Goal: Information Seeking & Learning: Learn about a topic

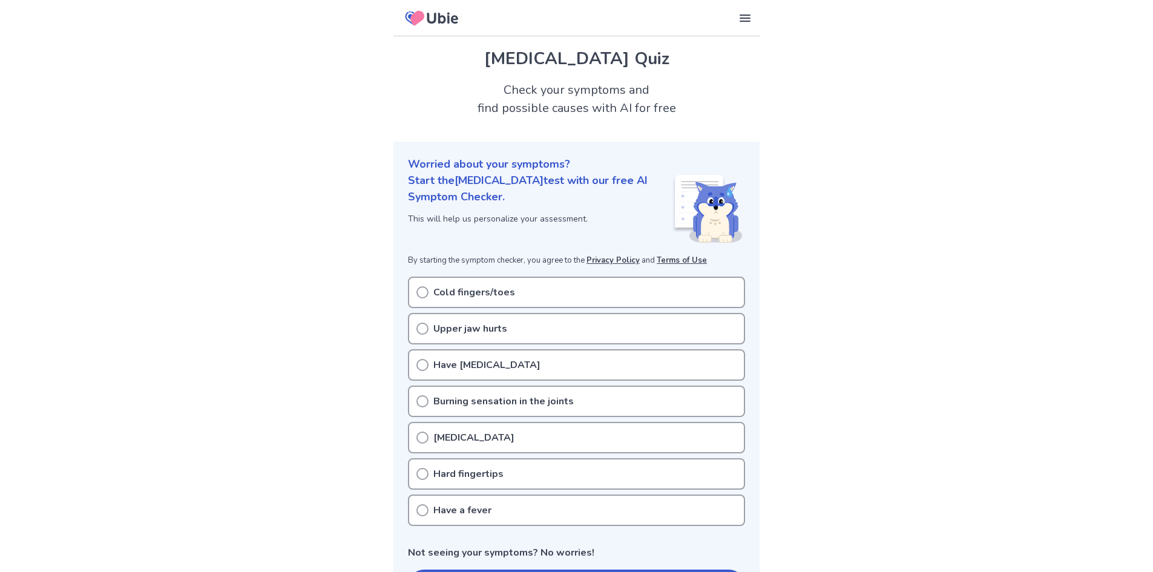
click at [542, 290] on div "Cold fingers/toes" at bounding box center [576, 292] width 337 height 31
click at [535, 391] on div "Burning sensation in the joints" at bounding box center [576, 400] width 337 height 31
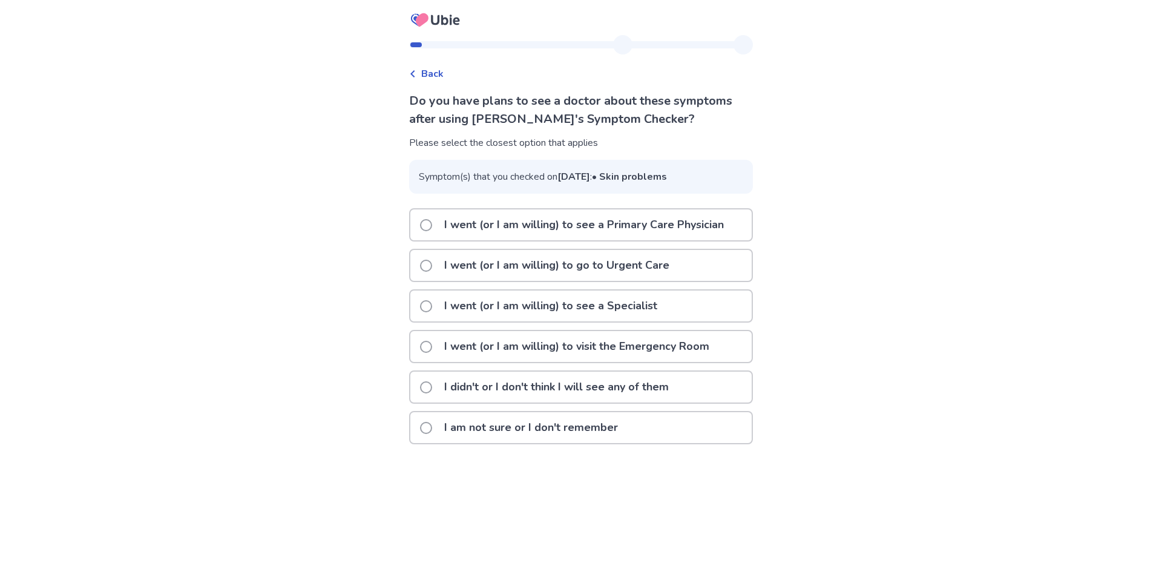
click at [533, 240] on p "I went (or I am willing) to see a Primary Care Physician" at bounding box center [584, 224] width 294 height 31
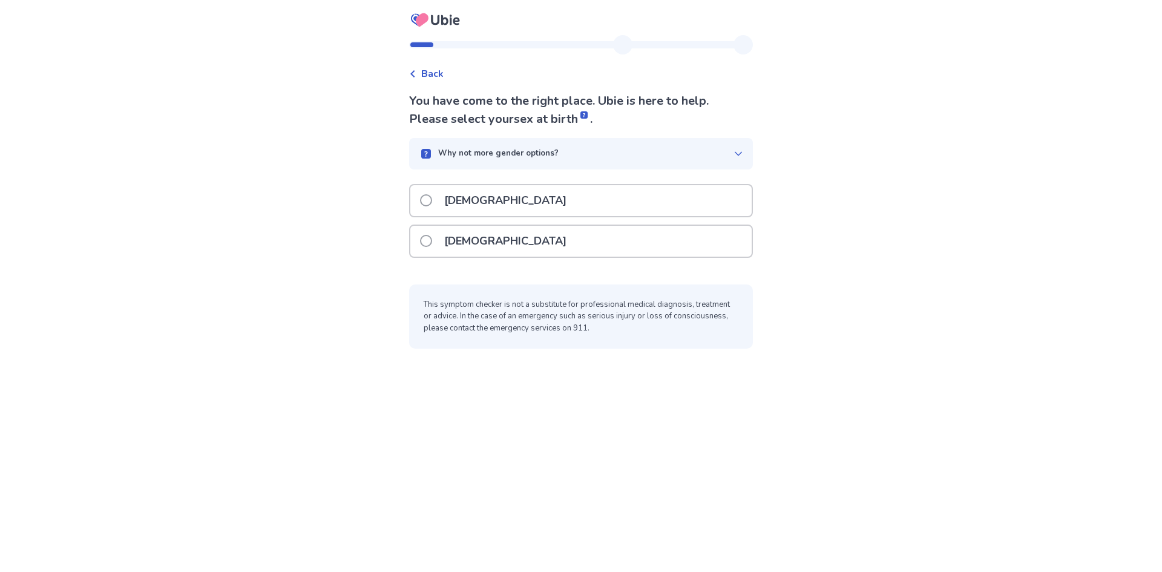
click at [521, 232] on div "Female" at bounding box center [580, 241] width 341 height 31
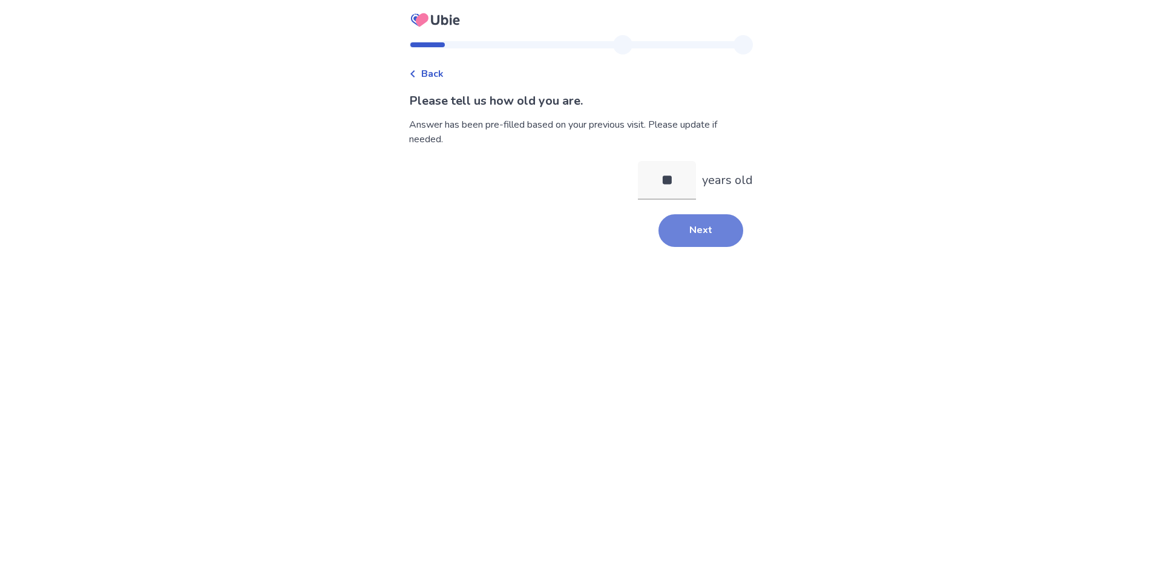
click at [675, 218] on button "Next" at bounding box center [700, 230] width 85 height 33
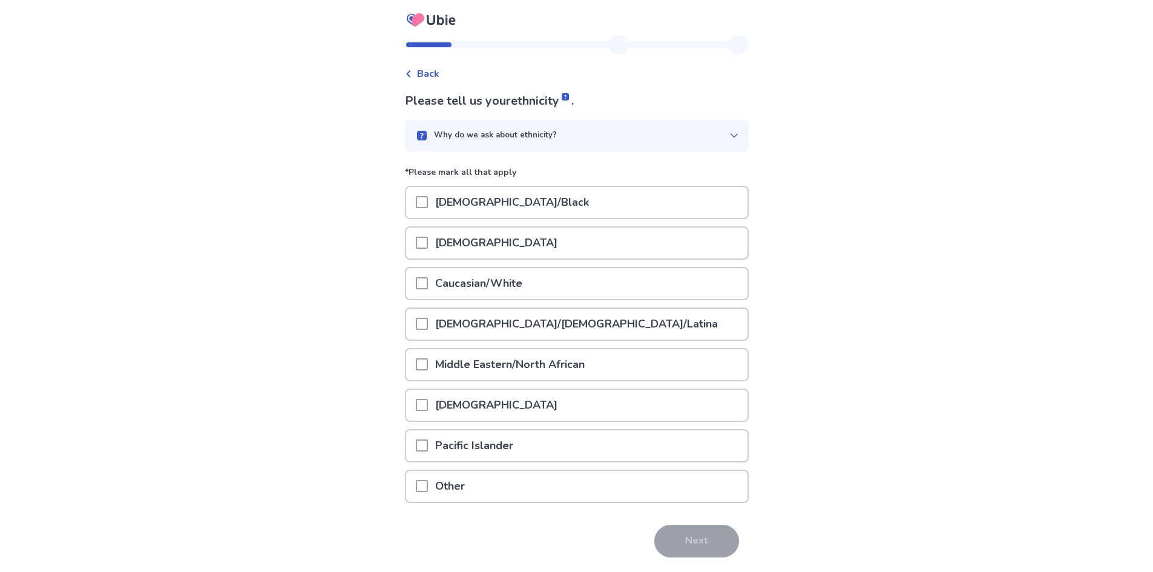
click at [485, 283] on p "Caucasian/White" at bounding box center [479, 283] width 102 height 31
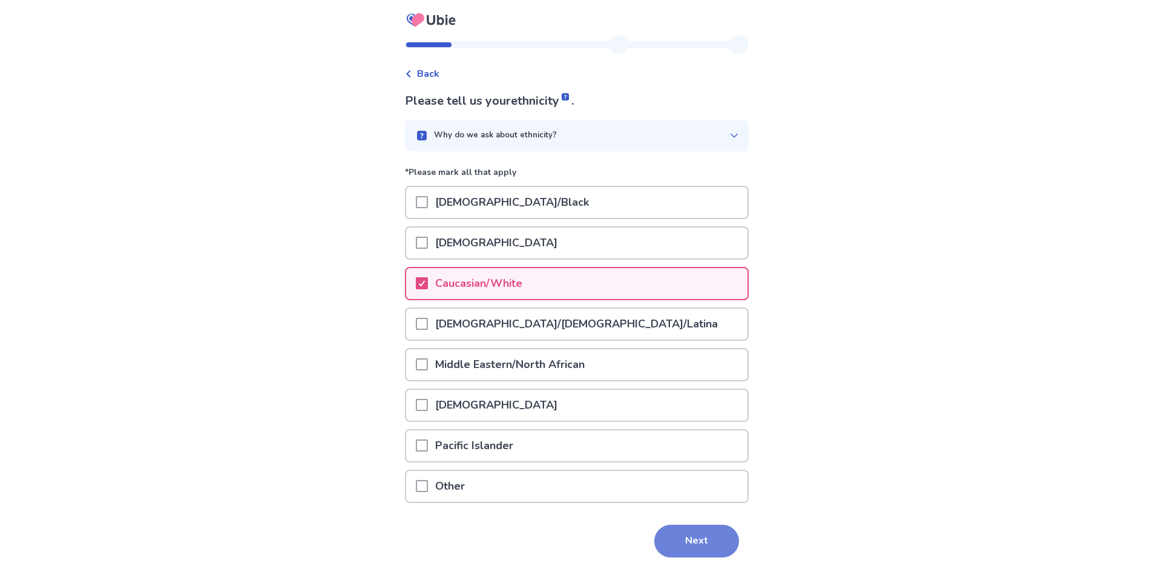
click at [695, 537] on button "Next" at bounding box center [696, 541] width 85 height 33
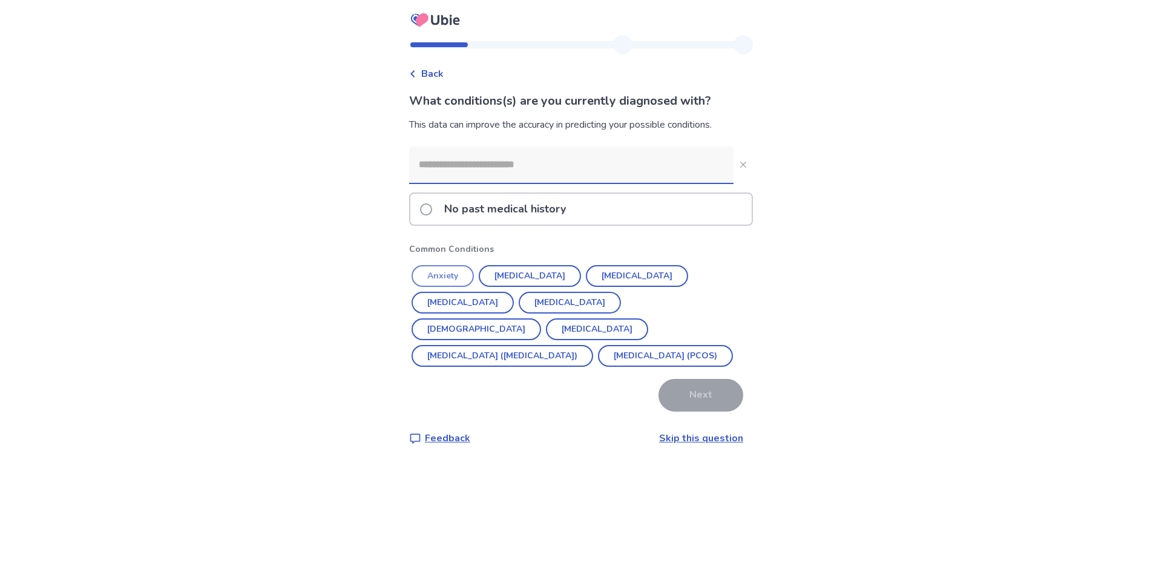
click at [447, 272] on button "Anxiety" at bounding box center [442, 276] width 62 height 22
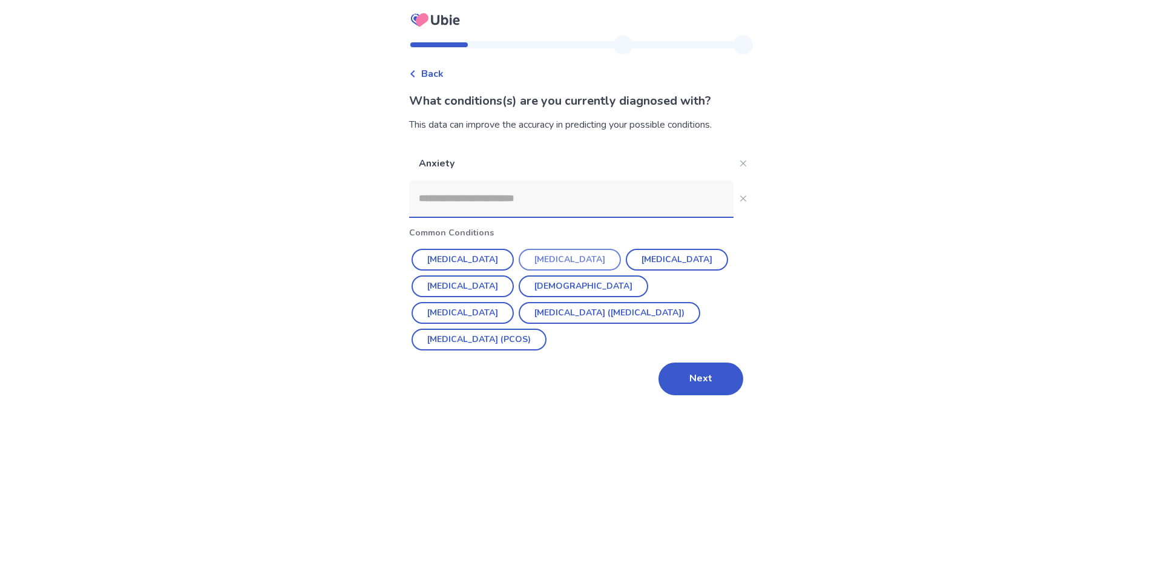
click at [534, 258] on button "Depression" at bounding box center [570, 260] width 102 height 22
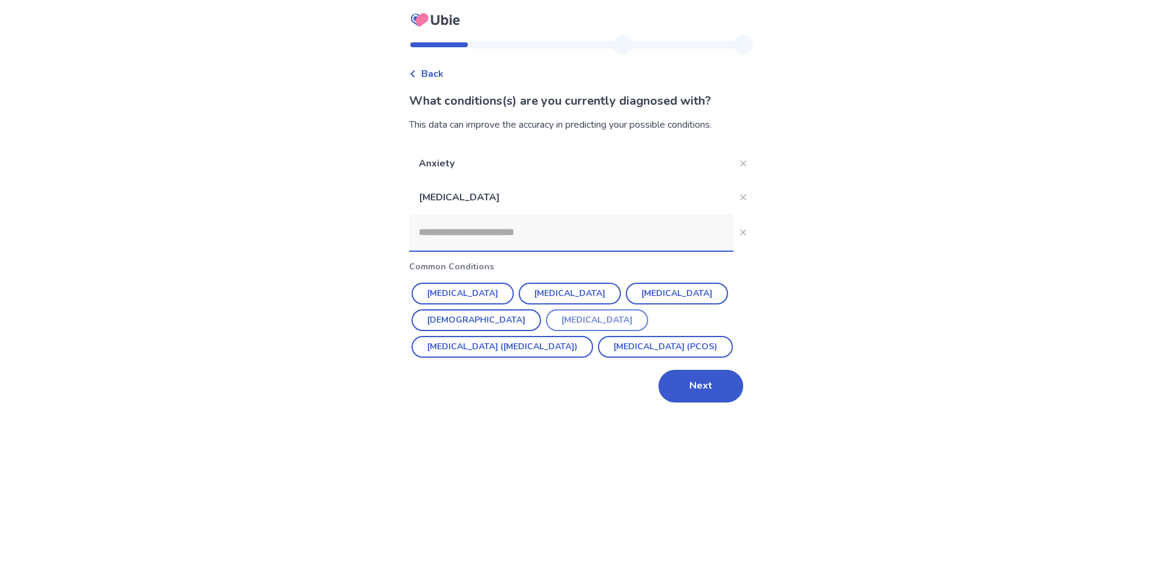
click at [546, 321] on button "Endometriosis" at bounding box center [597, 320] width 102 height 22
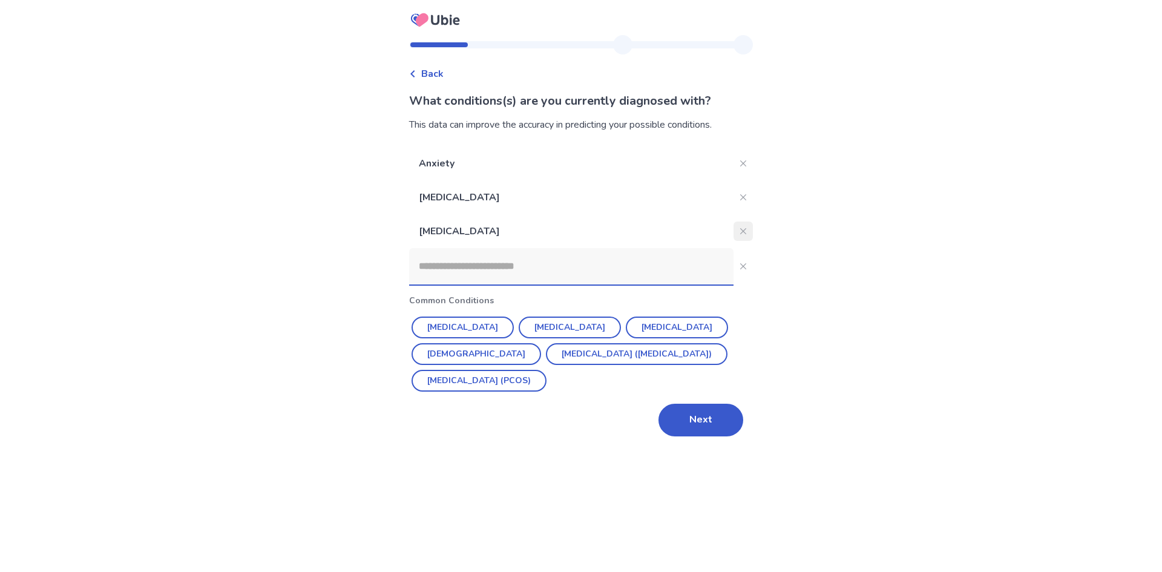
click at [733, 224] on button "Close" at bounding box center [742, 230] width 19 height 19
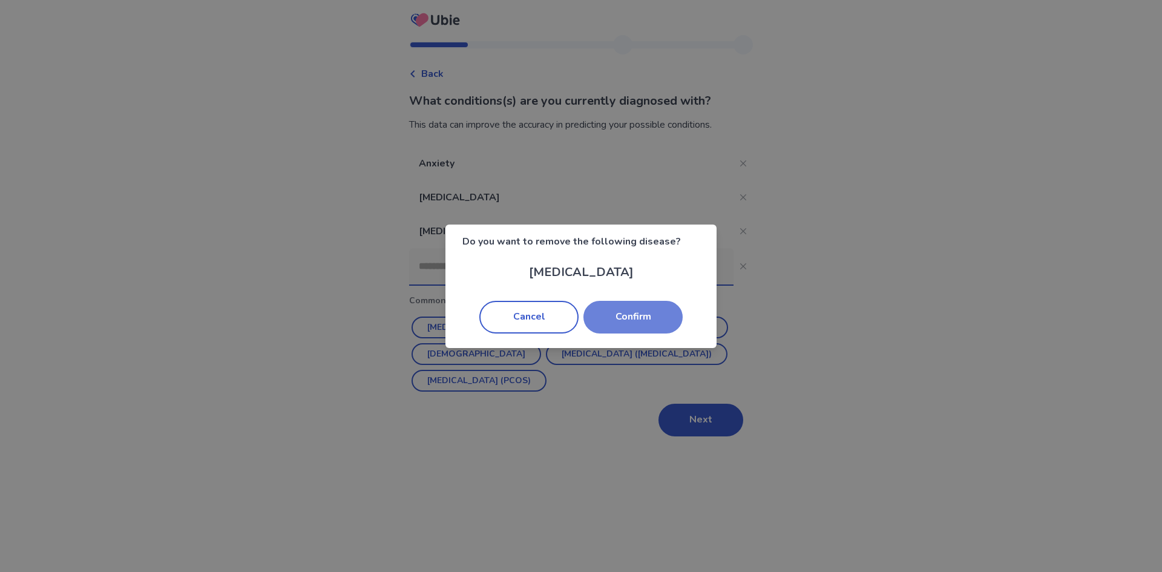
click at [623, 317] on button "Confirm" at bounding box center [632, 317] width 99 height 33
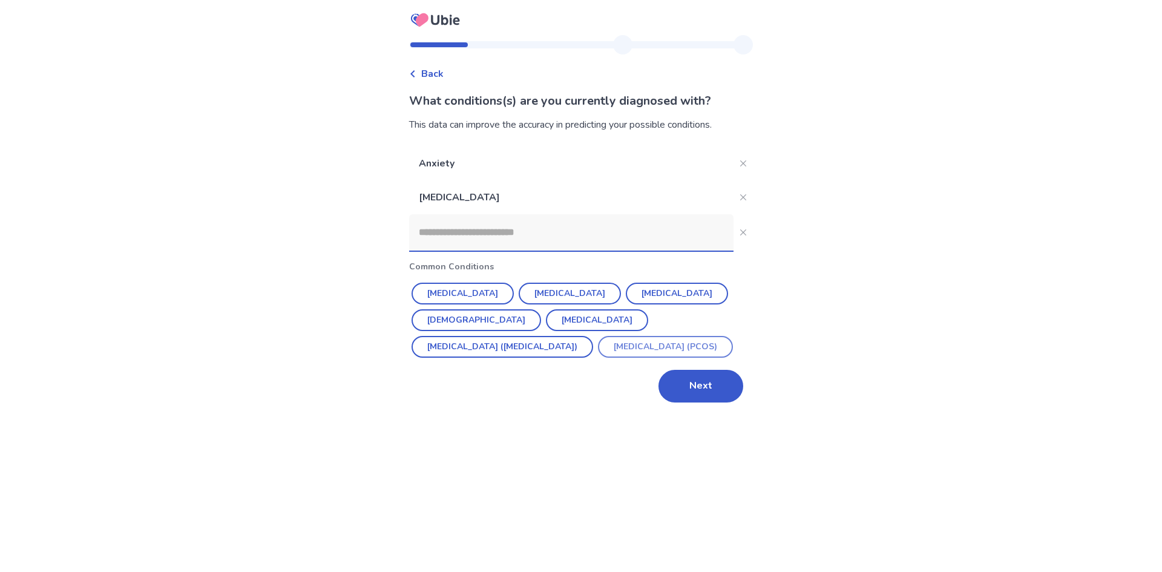
click at [598, 341] on button "Polycystic ovarian syndrome (PCOS)" at bounding box center [665, 347] width 135 height 22
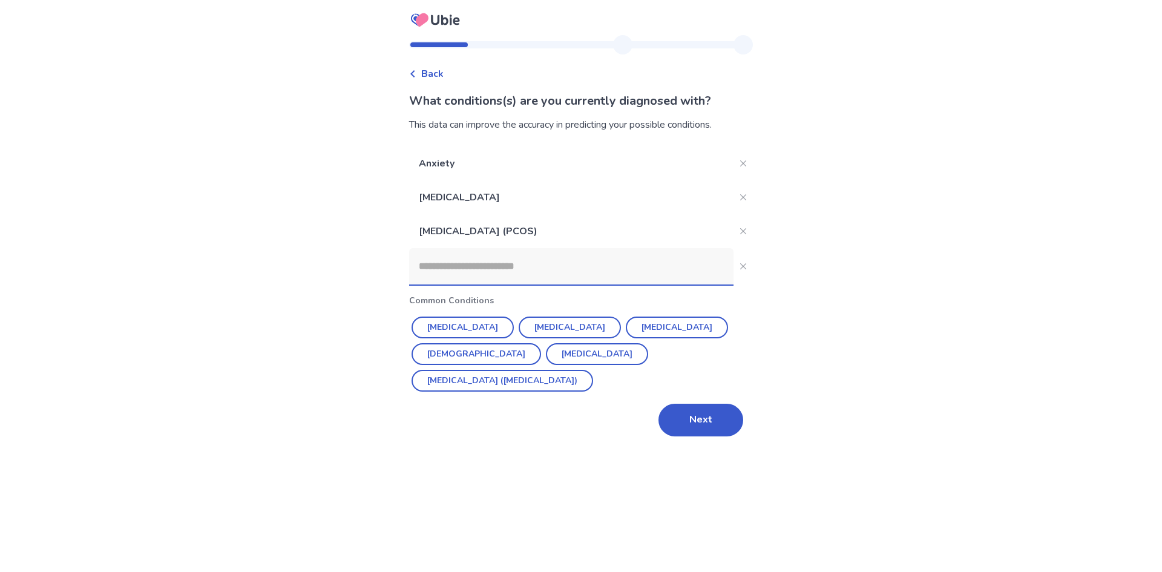
click at [578, 263] on input at bounding box center [571, 266] width 324 height 36
click at [698, 404] on button "Next" at bounding box center [700, 420] width 85 height 33
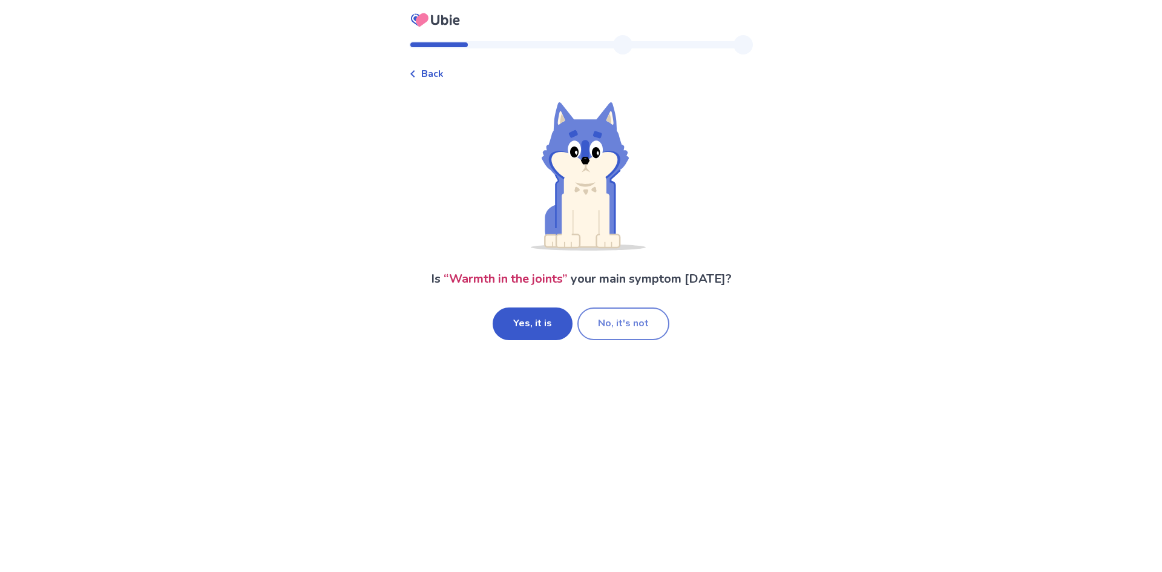
click at [594, 321] on button "No, it's not" at bounding box center [623, 323] width 92 height 33
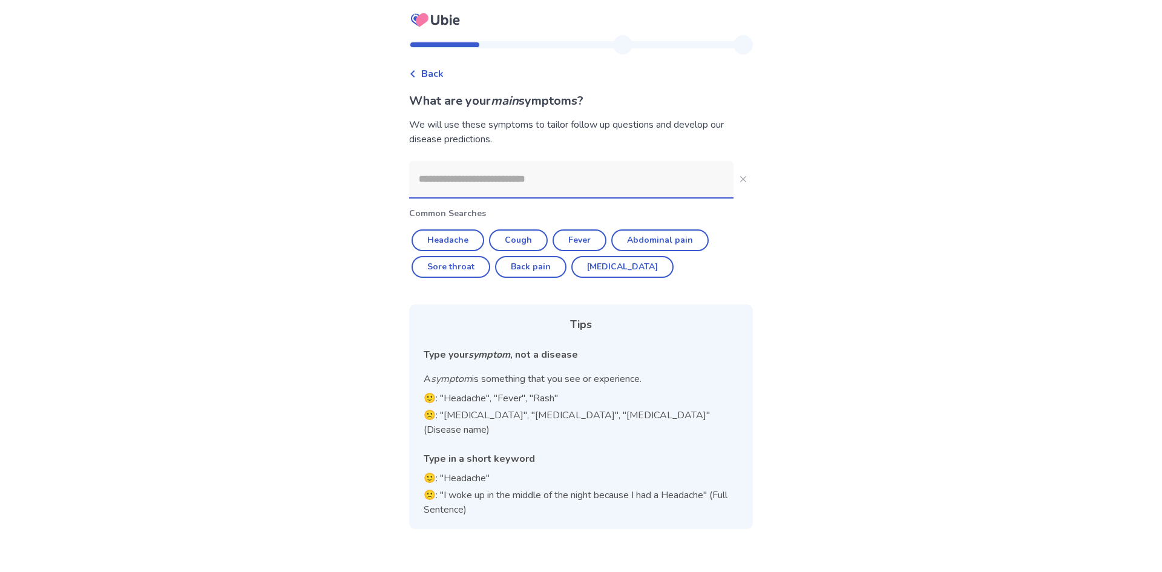
click at [546, 183] on input at bounding box center [571, 179] width 324 height 36
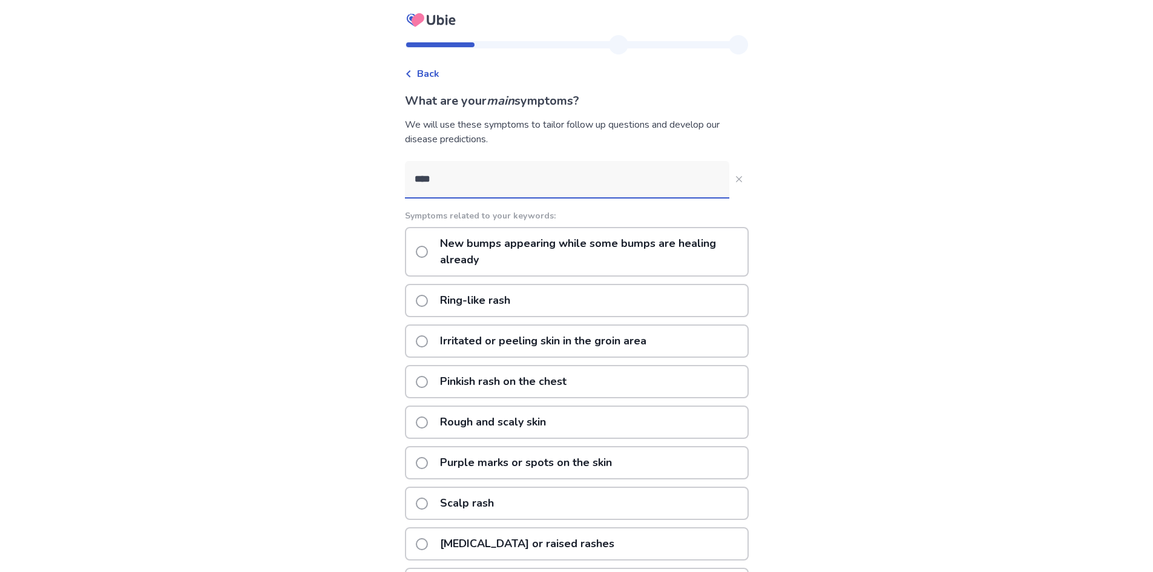
type input "****"
click at [427, 251] on span at bounding box center [422, 252] width 12 height 12
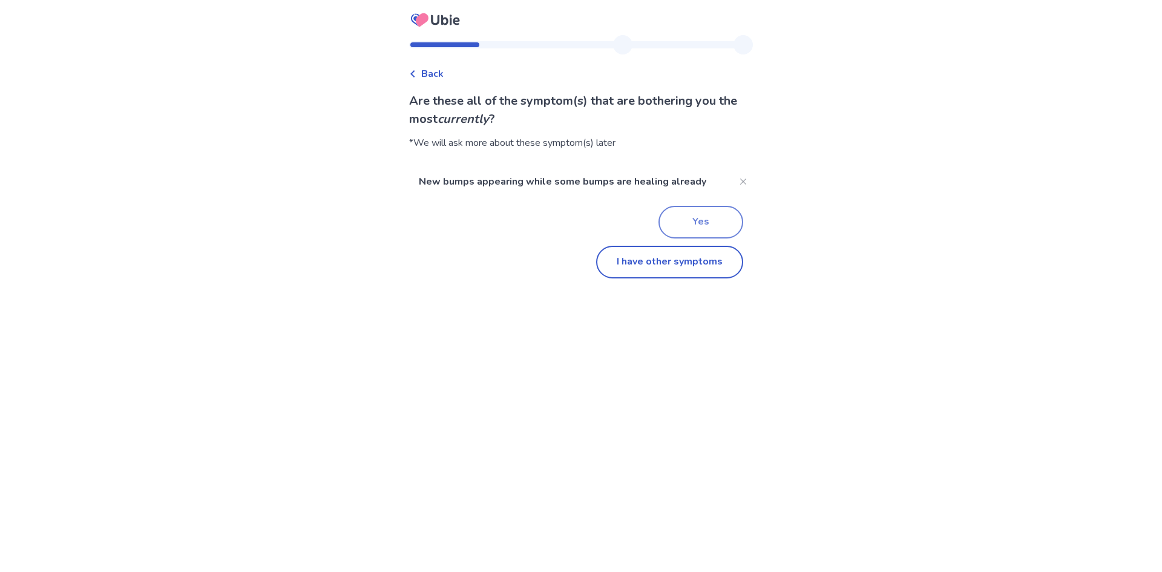
click at [684, 220] on button "Yes" at bounding box center [700, 222] width 85 height 33
click at [690, 259] on button "I have other symptoms" at bounding box center [669, 262] width 147 height 33
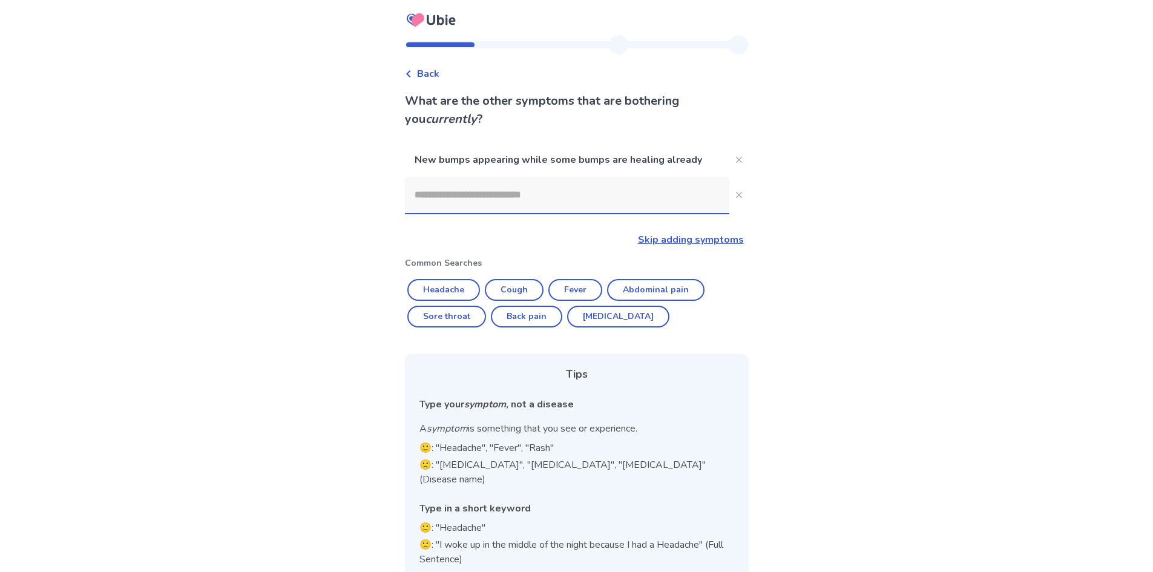
click at [524, 203] on input at bounding box center [567, 195] width 324 height 36
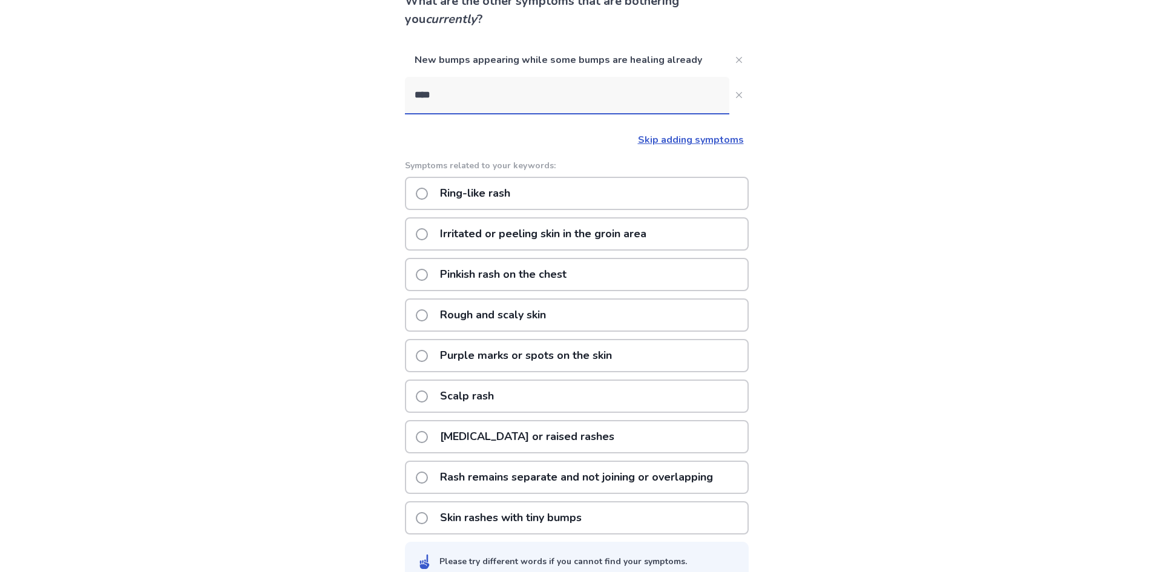
scroll to position [121, 0]
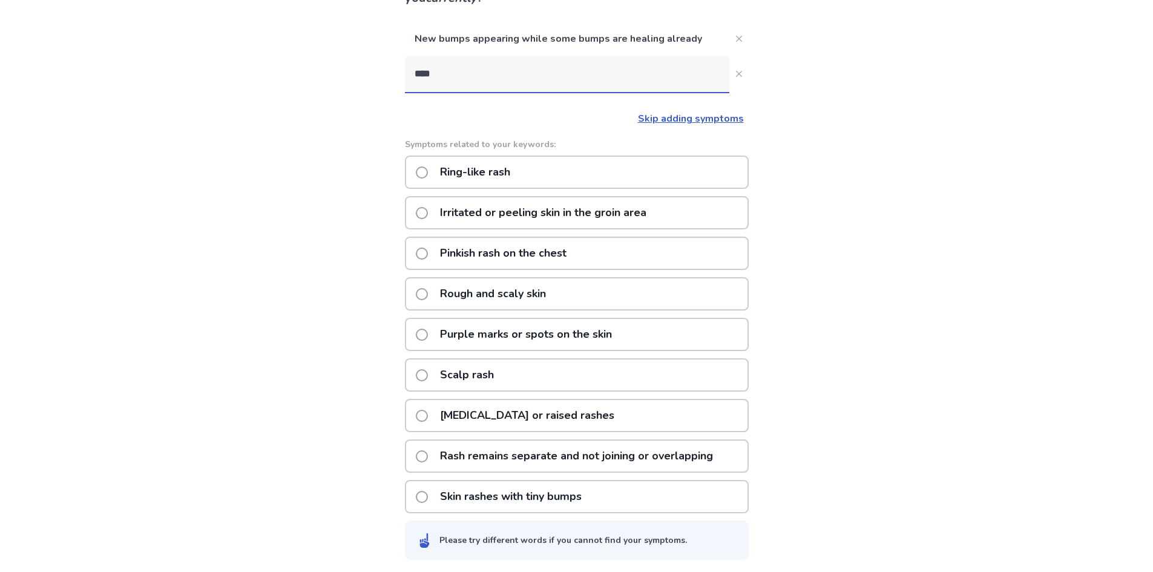
type input "****"
click at [428, 298] on span at bounding box center [422, 294] width 12 height 12
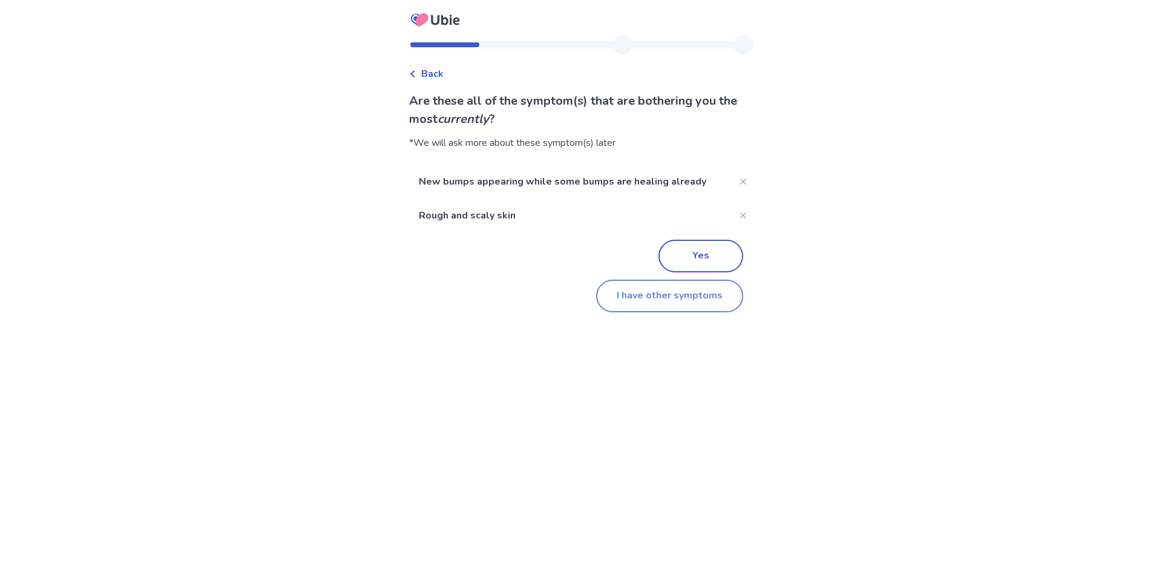
click at [672, 298] on button "I have other symptoms" at bounding box center [669, 296] width 147 height 33
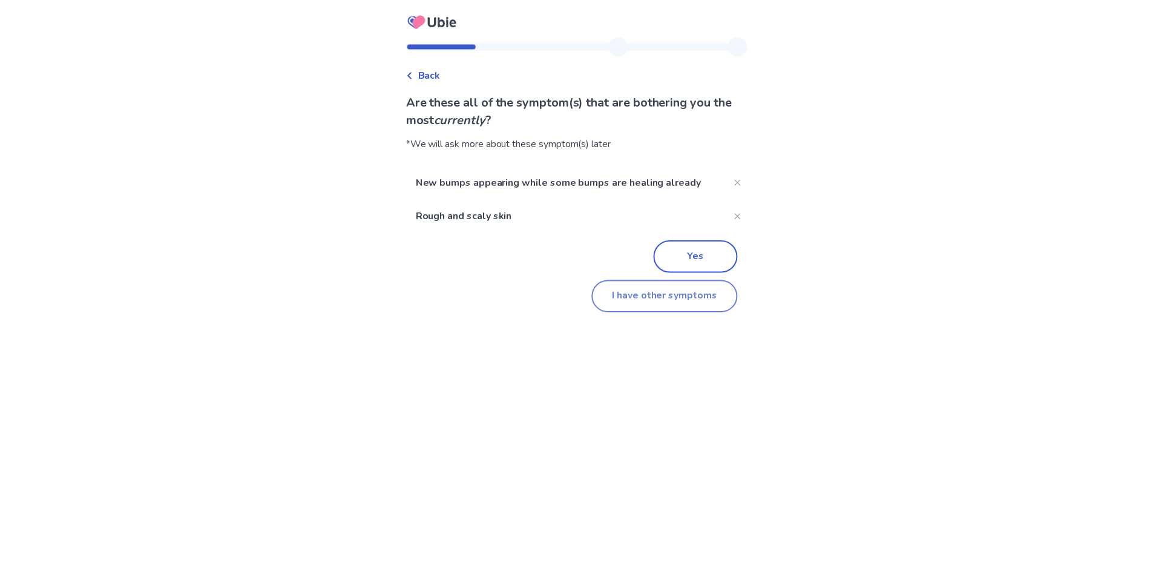
scroll to position [41, 0]
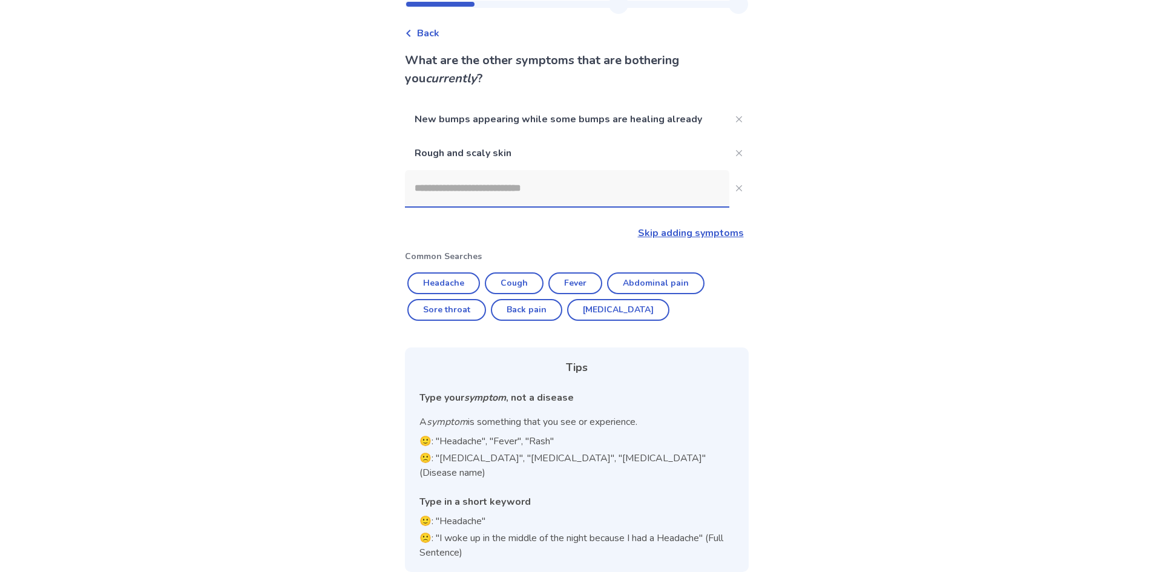
click at [517, 194] on input at bounding box center [567, 188] width 324 height 36
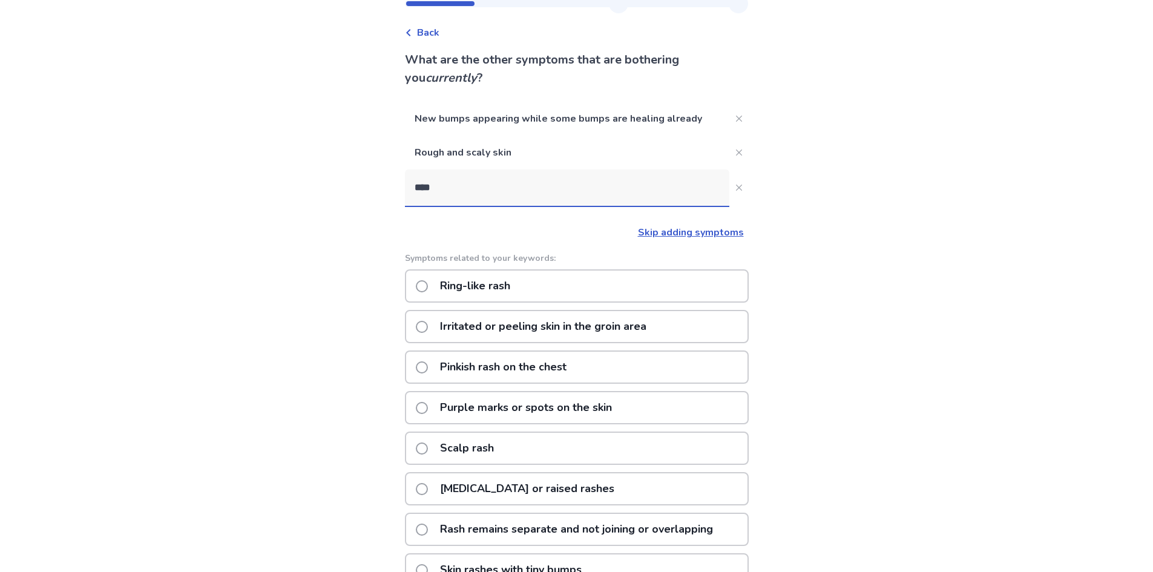
scroll to position [117, 0]
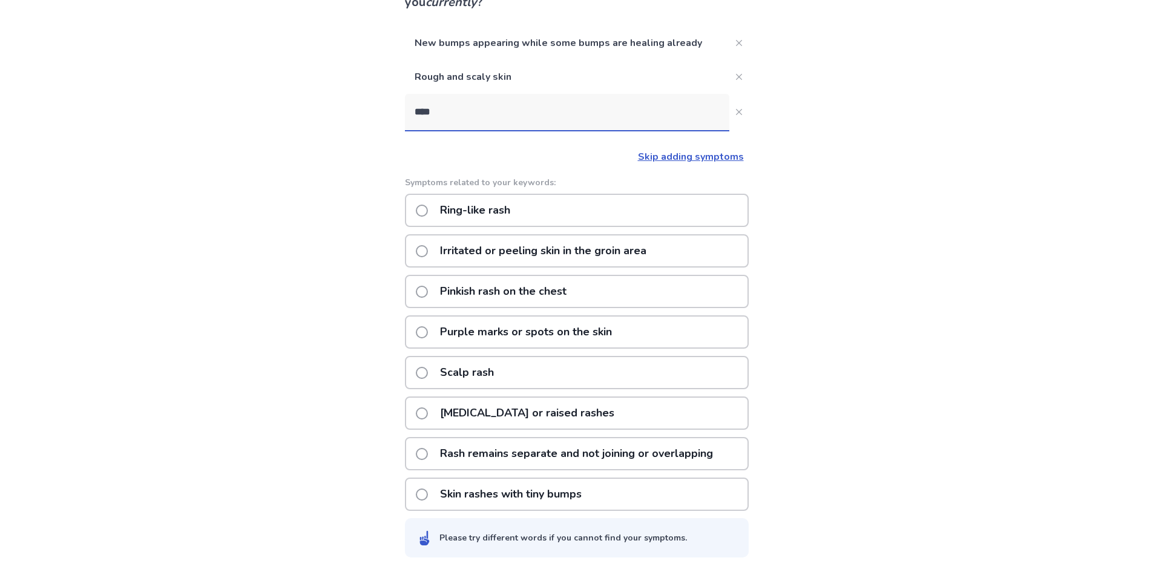
type input "****"
click at [533, 372] on div "Scalp rash" at bounding box center [577, 372] width 344 height 33
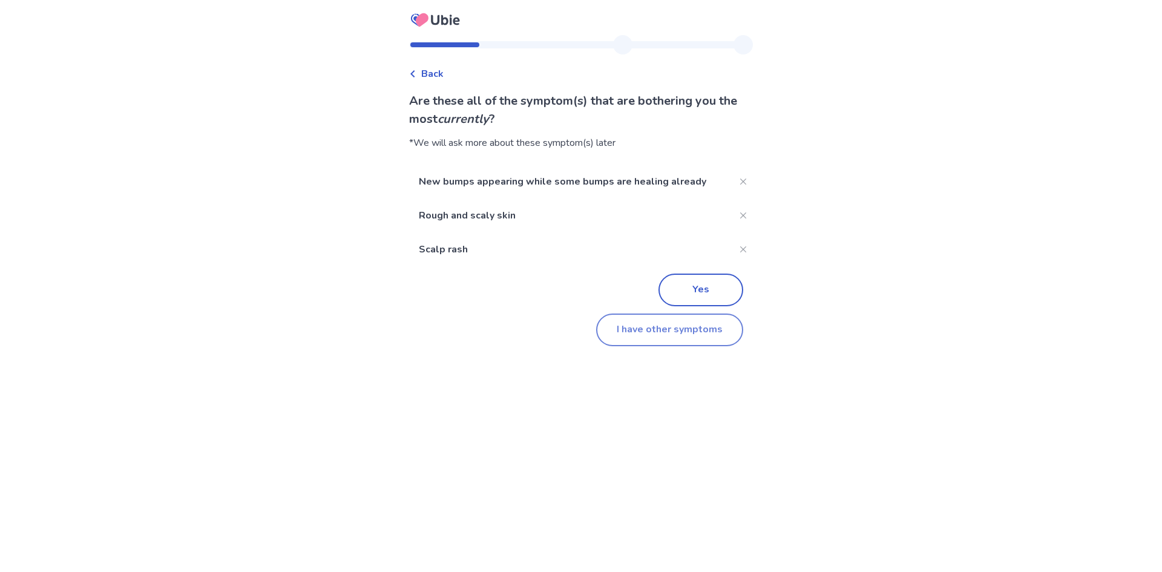
click at [657, 327] on button "I have other symptoms" at bounding box center [669, 329] width 147 height 33
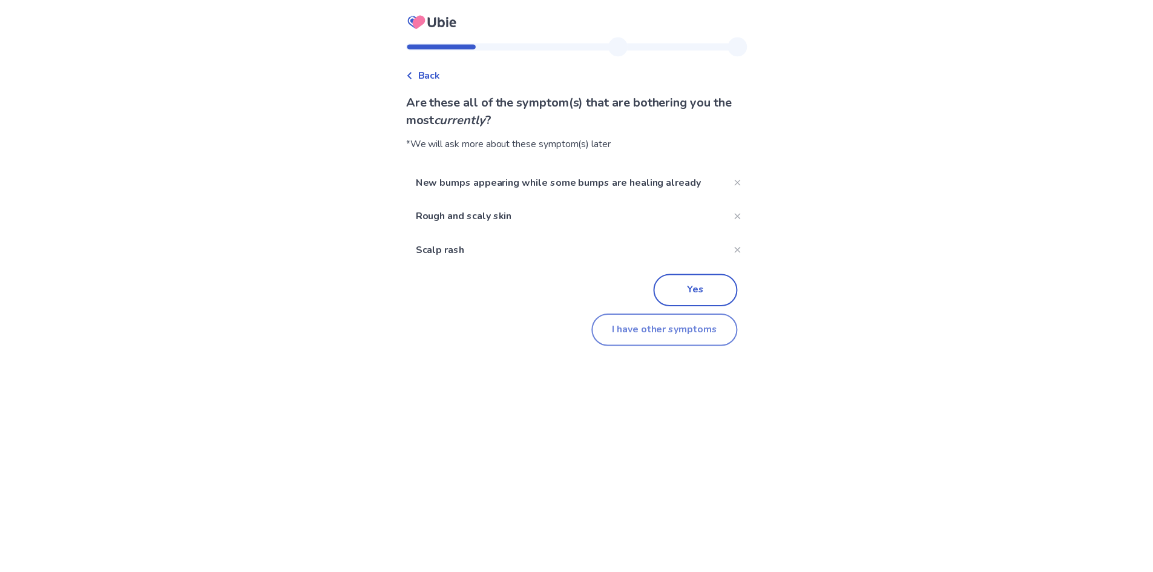
scroll to position [74, 0]
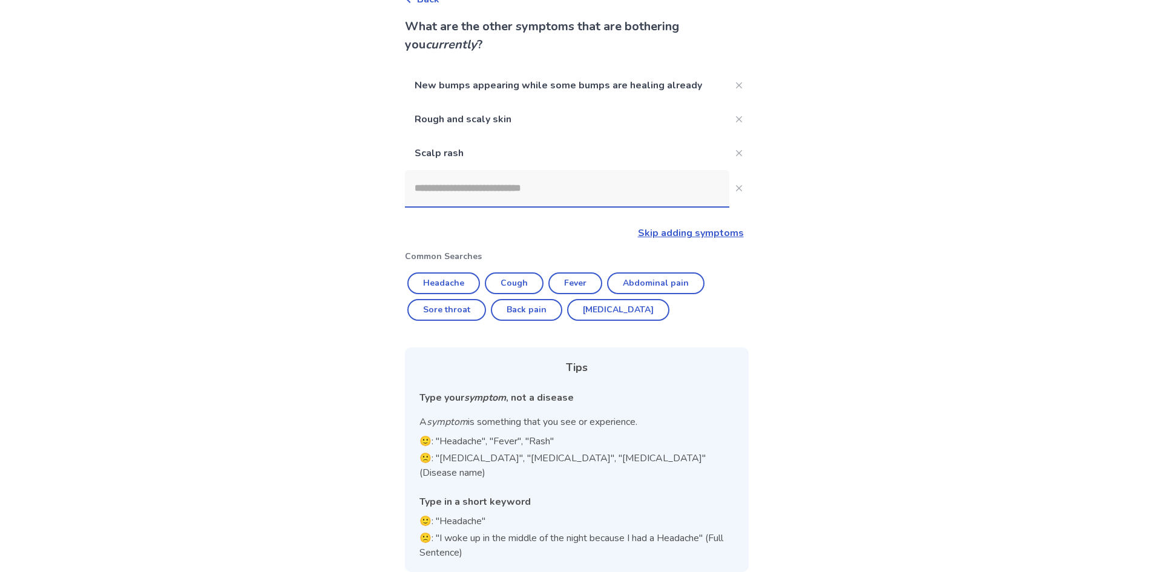
click at [506, 192] on input at bounding box center [567, 188] width 324 height 36
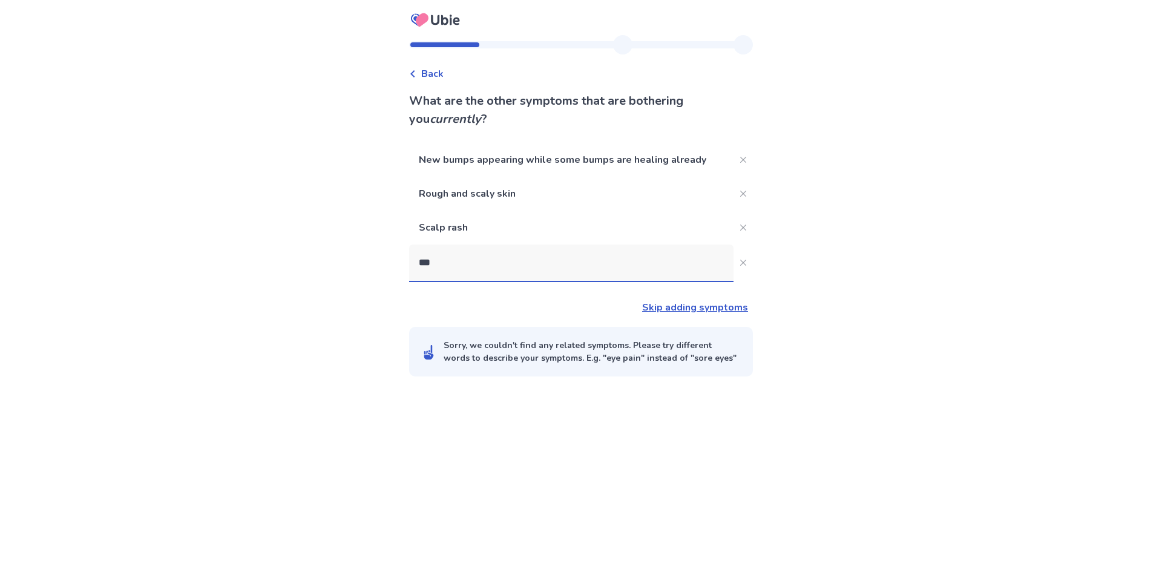
type input "****"
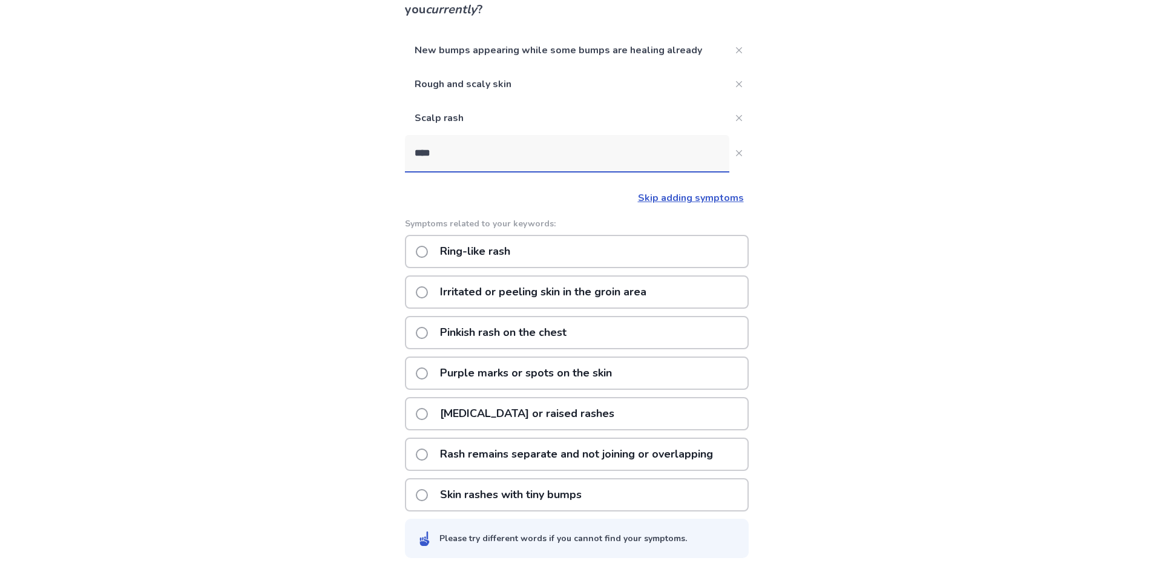
scroll to position [110, 0]
click at [513, 489] on p "Skin rashes with tiny bumps" at bounding box center [511, 494] width 156 height 31
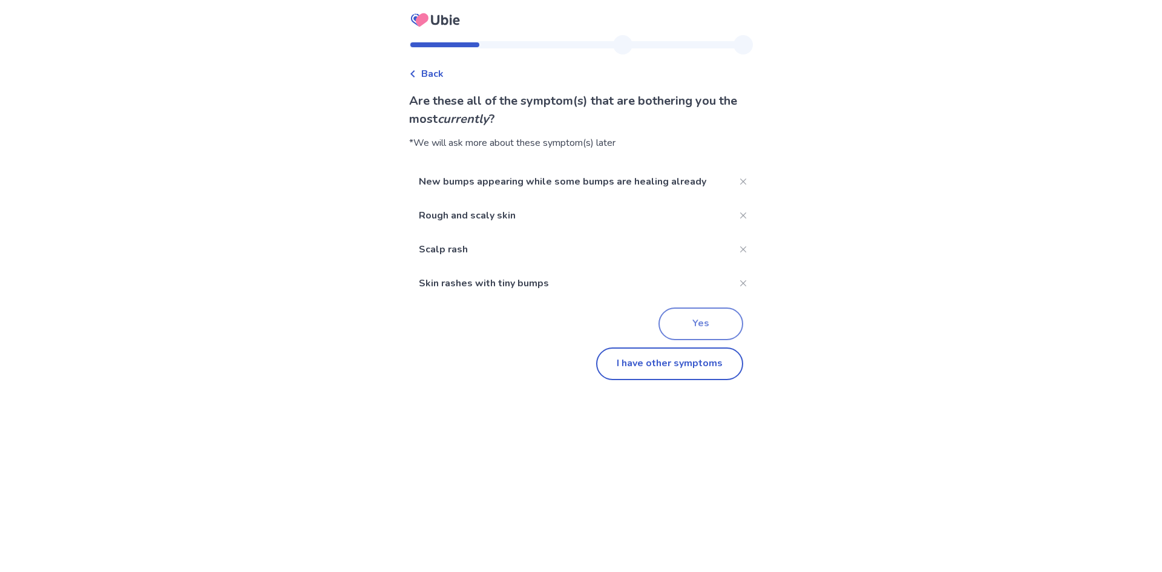
click at [674, 326] on button "Yes" at bounding box center [700, 323] width 85 height 33
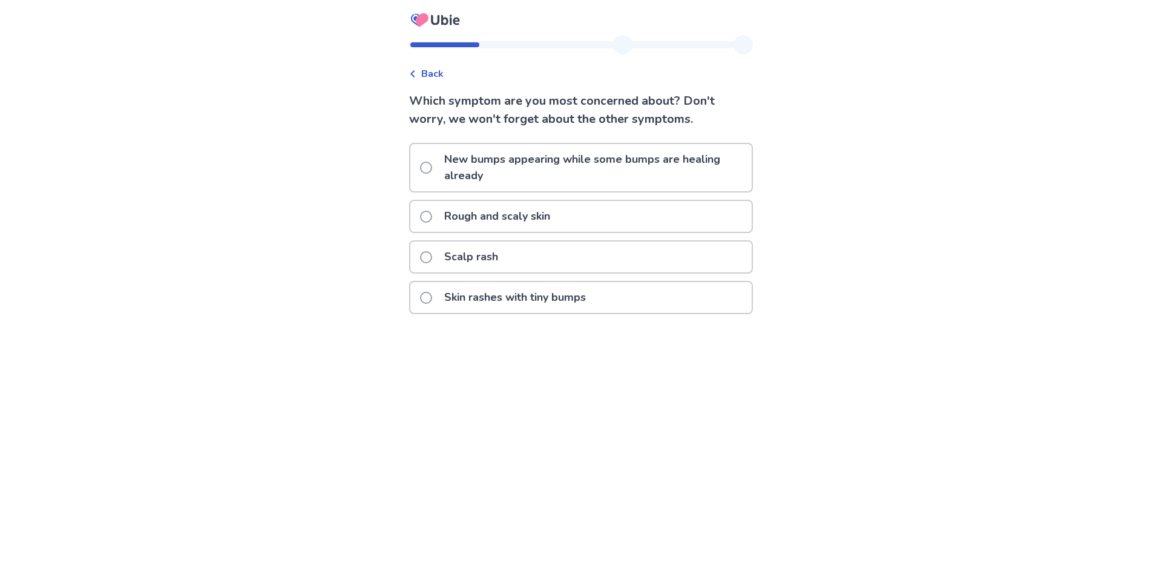
click at [557, 223] on p "Rough and scaly skin" at bounding box center [497, 216] width 120 height 31
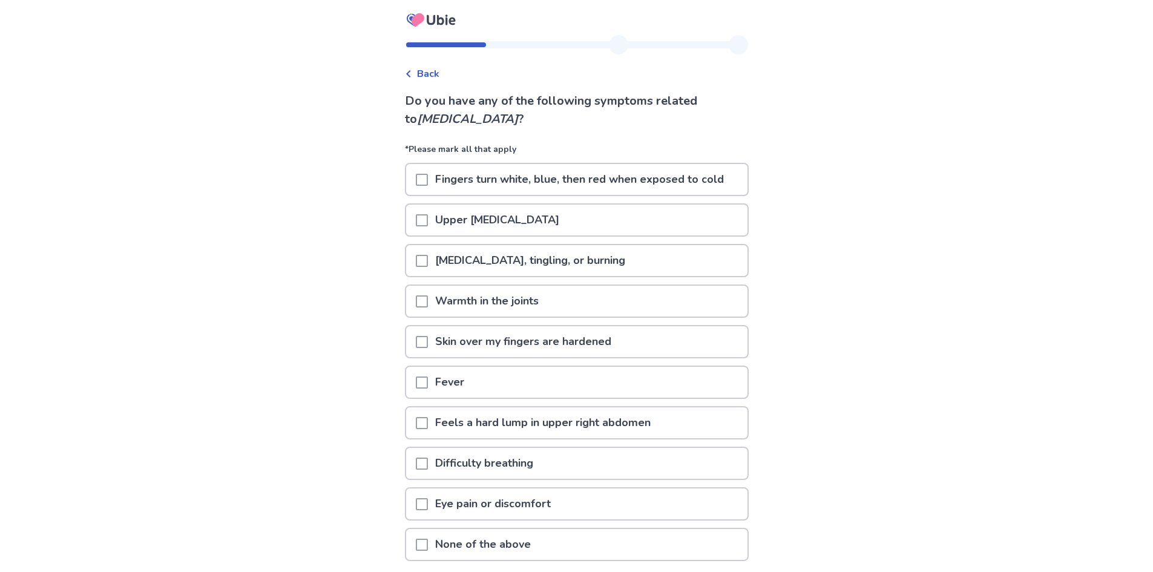
scroll to position [61, 0]
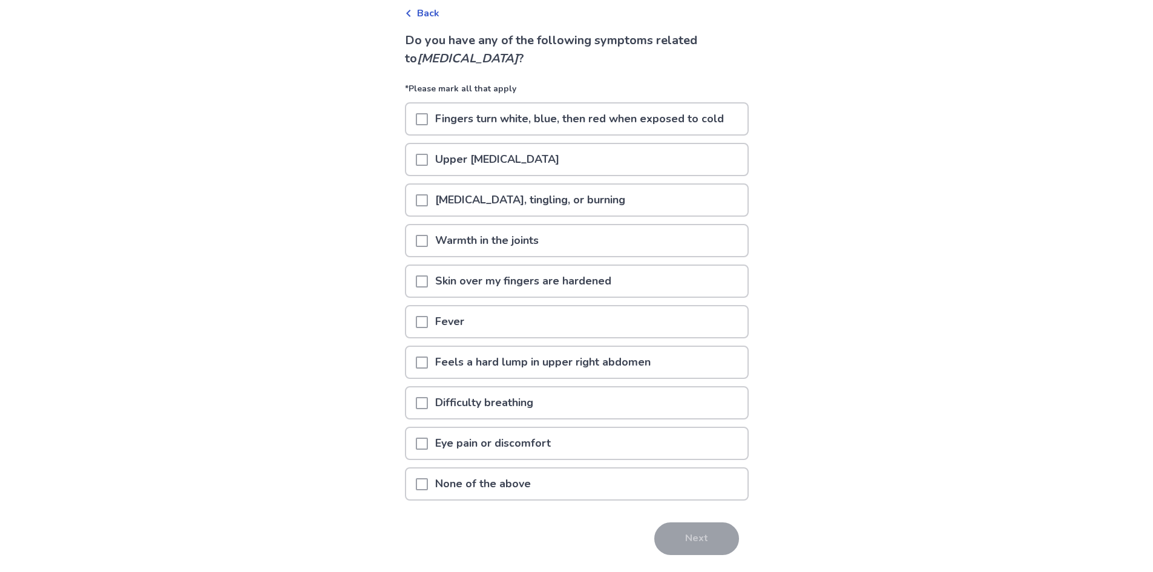
click at [506, 486] on p "None of the above" at bounding box center [483, 483] width 110 height 31
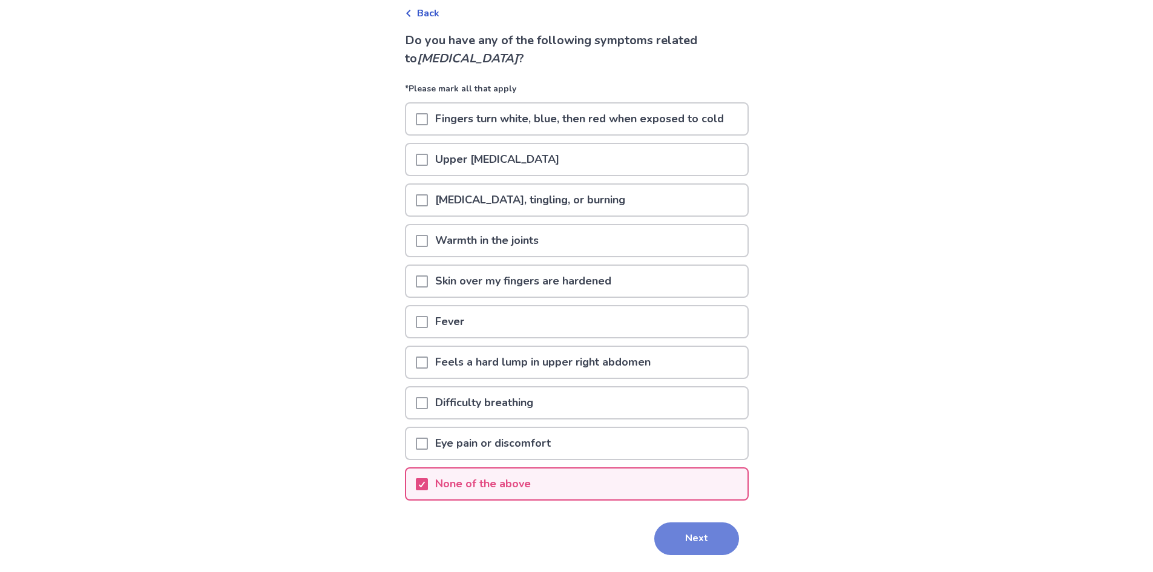
click at [673, 525] on button "Next" at bounding box center [696, 538] width 85 height 33
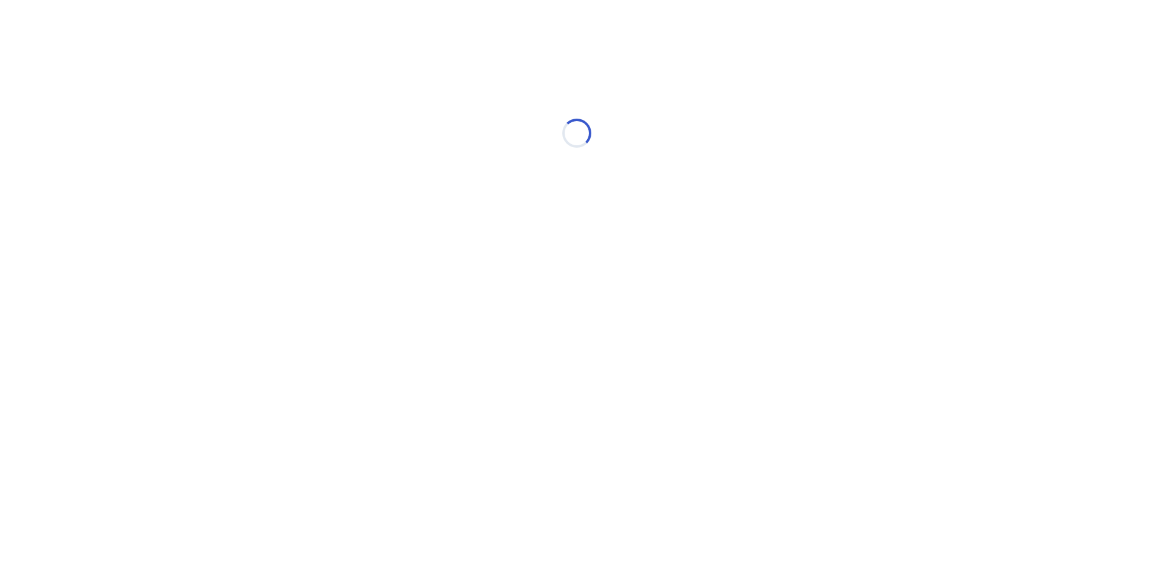
scroll to position [0, 0]
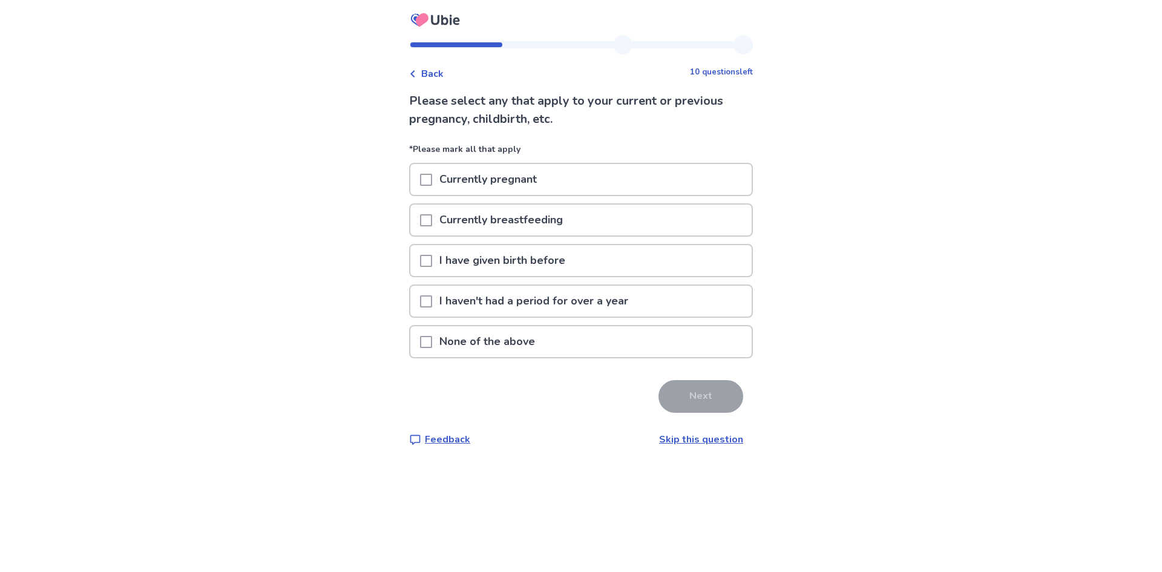
click at [533, 335] on p "None of the above" at bounding box center [487, 341] width 110 height 31
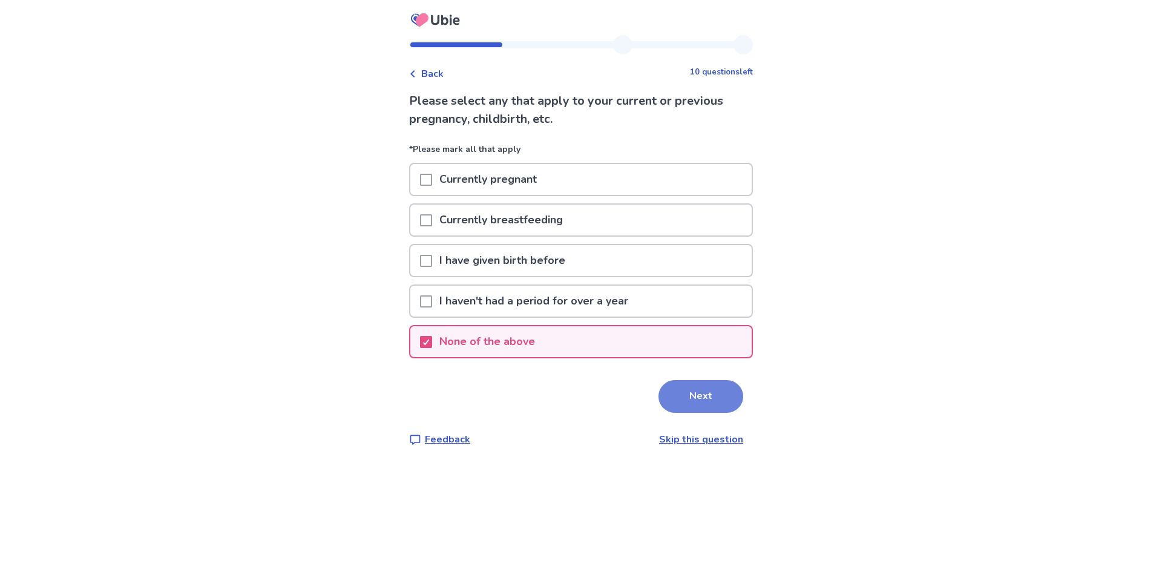
click at [682, 398] on button "Next" at bounding box center [700, 396] width 85 height 33
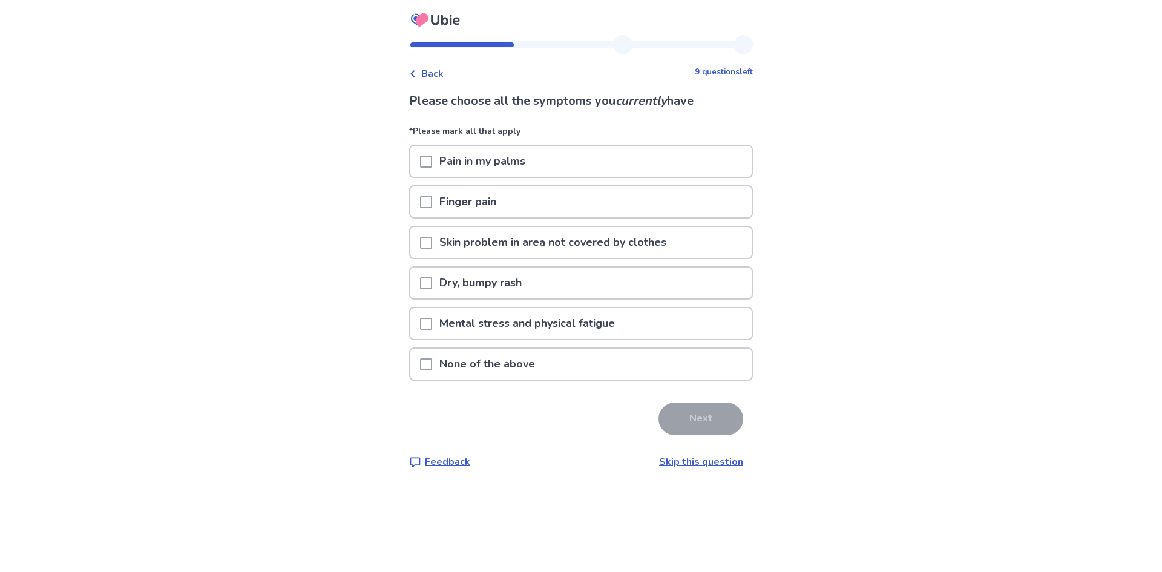
click at [577, 243] on p "Skin problem in area not covered by clothes" at bounding box center [552, 242] width 241 height 31
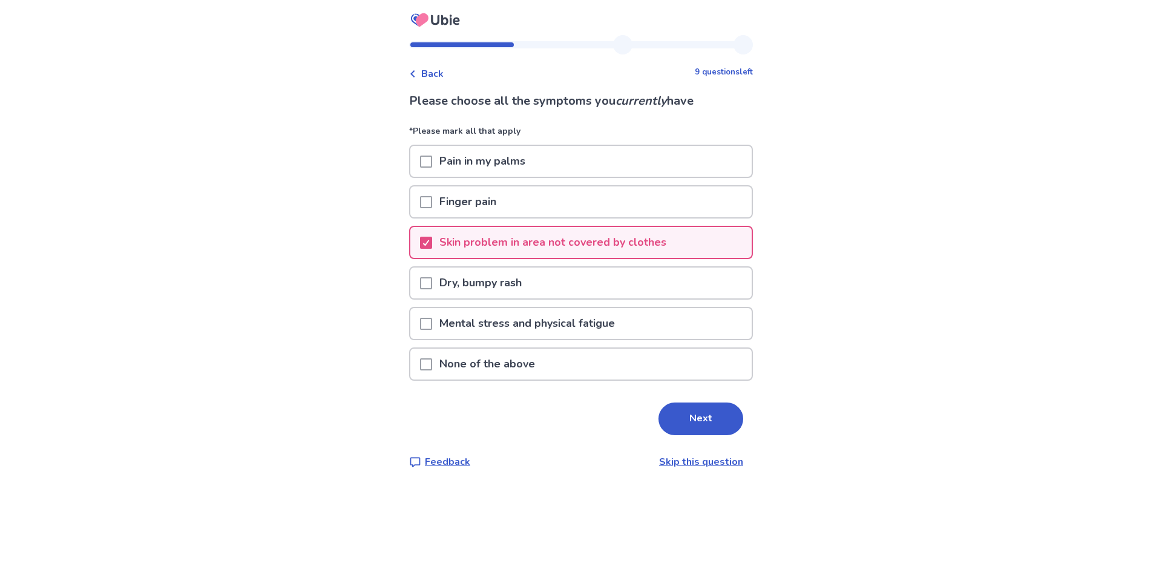
click at [432, 278] on span at bounding box center [426, 283] width 12 height 12
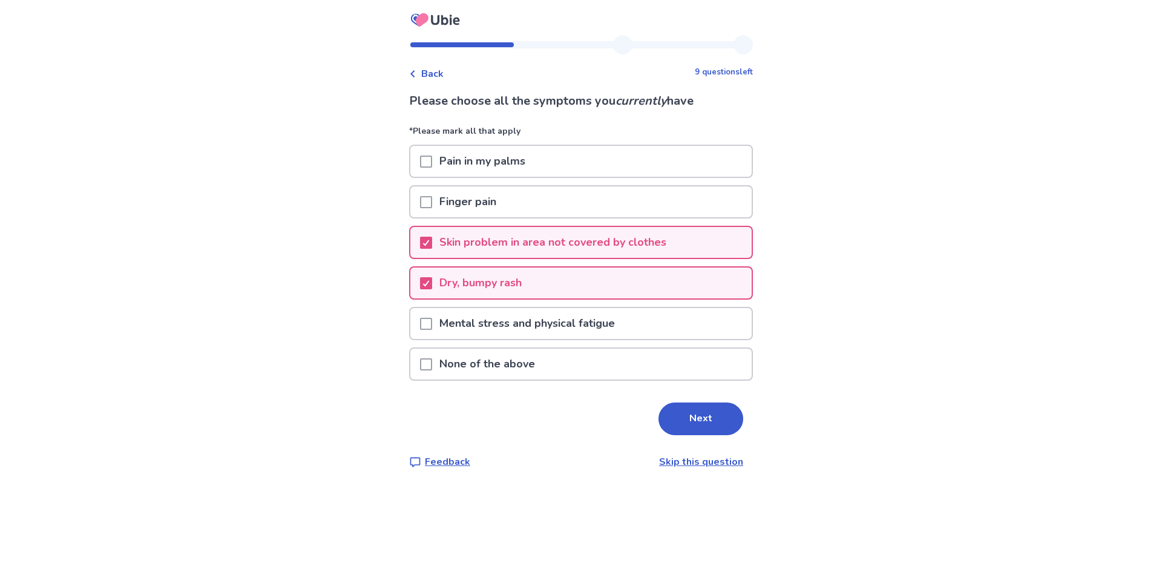
click at [456, 307] on div "Mental stress and physical fatigue" at bounding box center [581, 323] width 344 height 33
click at [452, 338] on p "Mental stress and physical fatigue" at bounding box center [527, 323] width 190 height 31
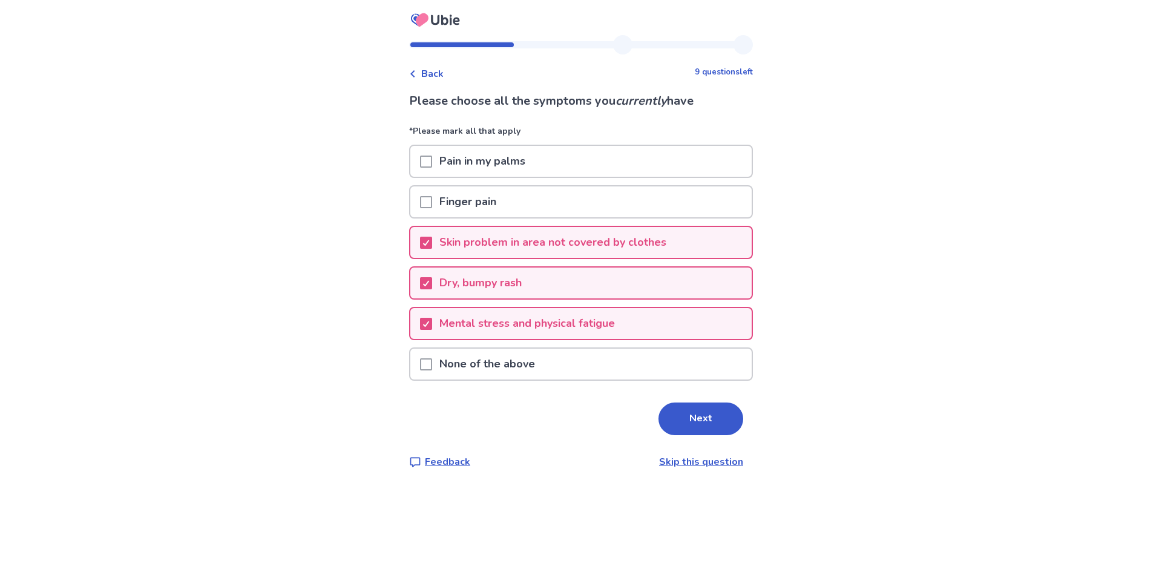
click at [694, 424] on button "Next" at bounding box center [700, 418] width 85 height 33
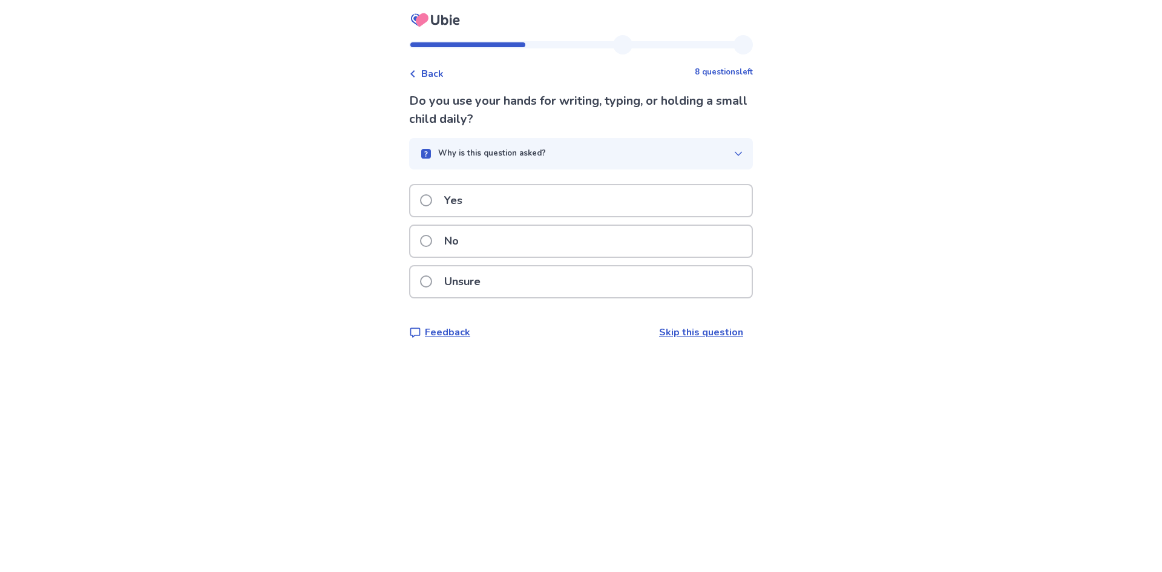
click at [510, 197] on div "Yes" at bounding box center [580, 200] width 341 height 31
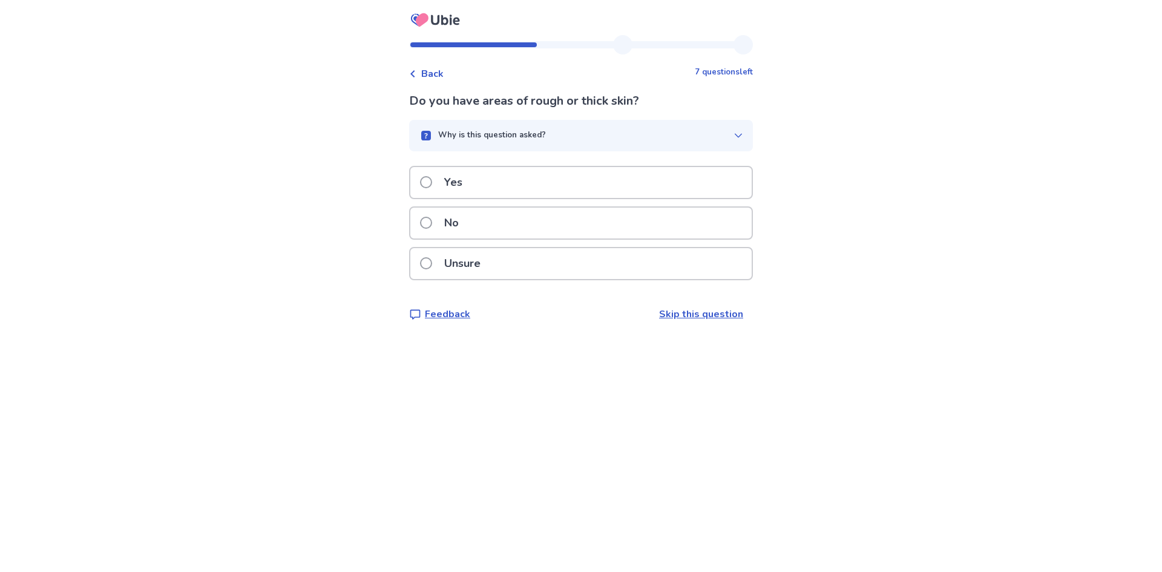
click at [487, 232] on div "No" at bounding box center [580, 223] width 341 height 31
click at [416, 70] on icon at bounding box center [412, 73] width 7 height 7
click at [560, 259] on div "Unsure" at bounding box center [580, 263] width 341 height 31
click at [514, 185] on div "Yes" at bounding box center [580, 182] width 341 height 31
click at [511, 183] on div "Yes" at bounding box center [580, 182] width 341 height 31
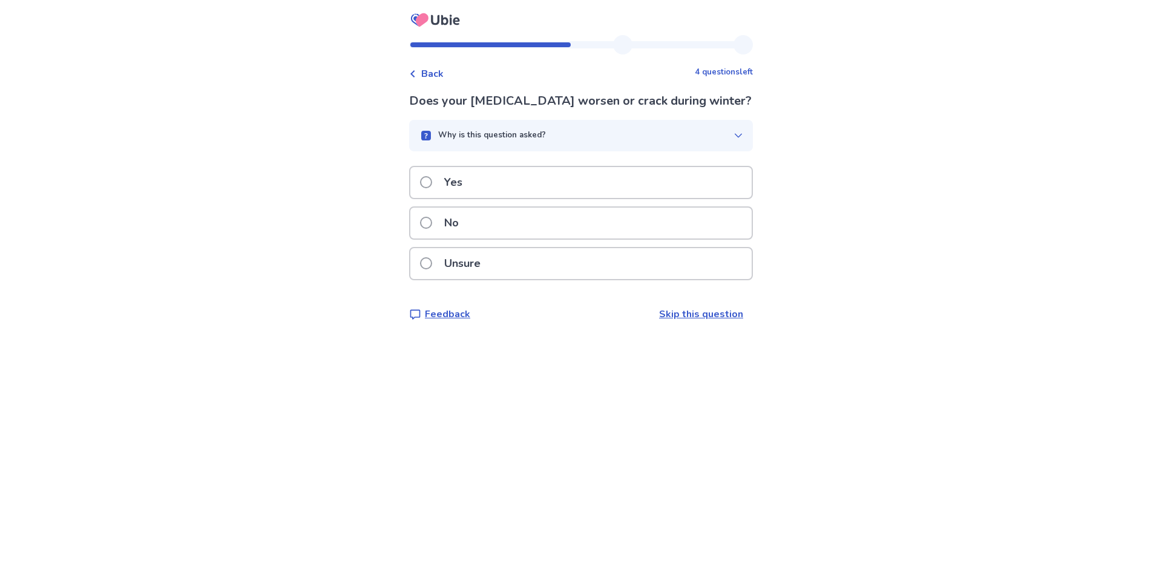
click at [505, 223] on div "No" at bounding box center [580, 223] width 341 height 31
click at [508, 179] on div "Yes" at bounding box center [580, 182] width 341 height 31
click at [500, 223] on div "No" at bounding box center [580, 223] width 341 height 31
click at [496, 179] on div "Yes" at bounding box center [580, 182] width 341 height 31
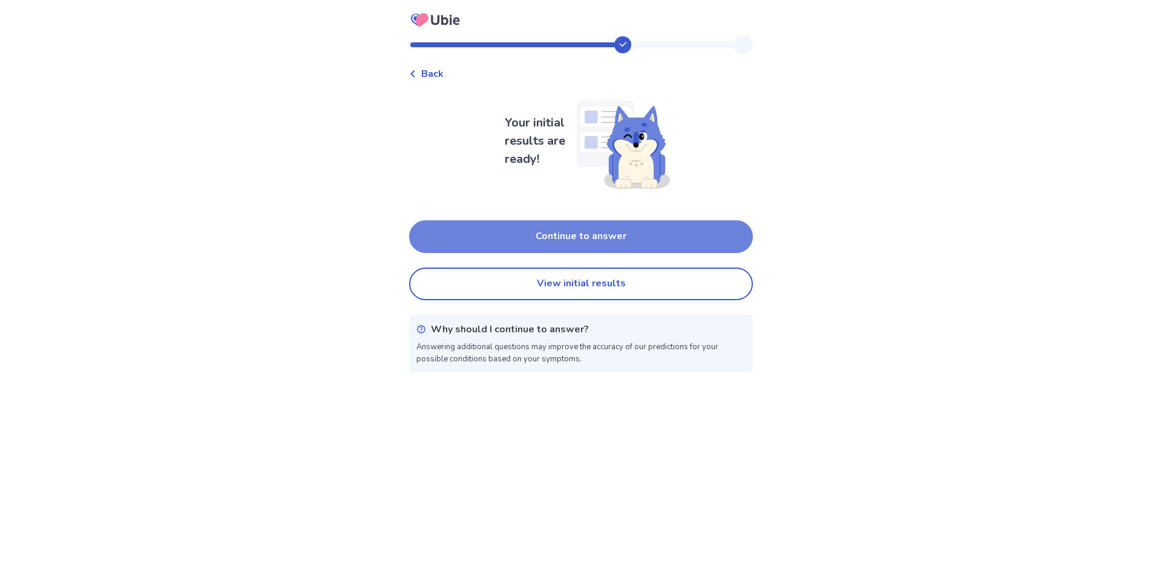
click at [578, 238] on button "Continue to answer" at bounding box center [581, 236] width 344 height 33
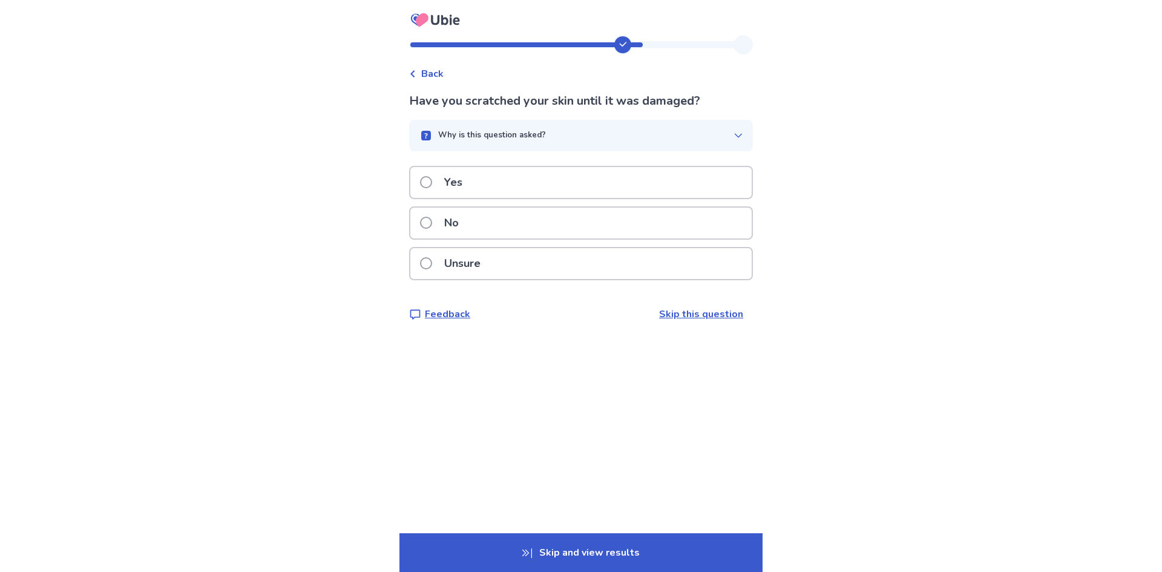
click at [544, 188] on div "Yes" at bounding box center [580, 182] width 341 height 31
click at [488, 215] on div "No" at bounding box center [580, 223] width 341 height 31
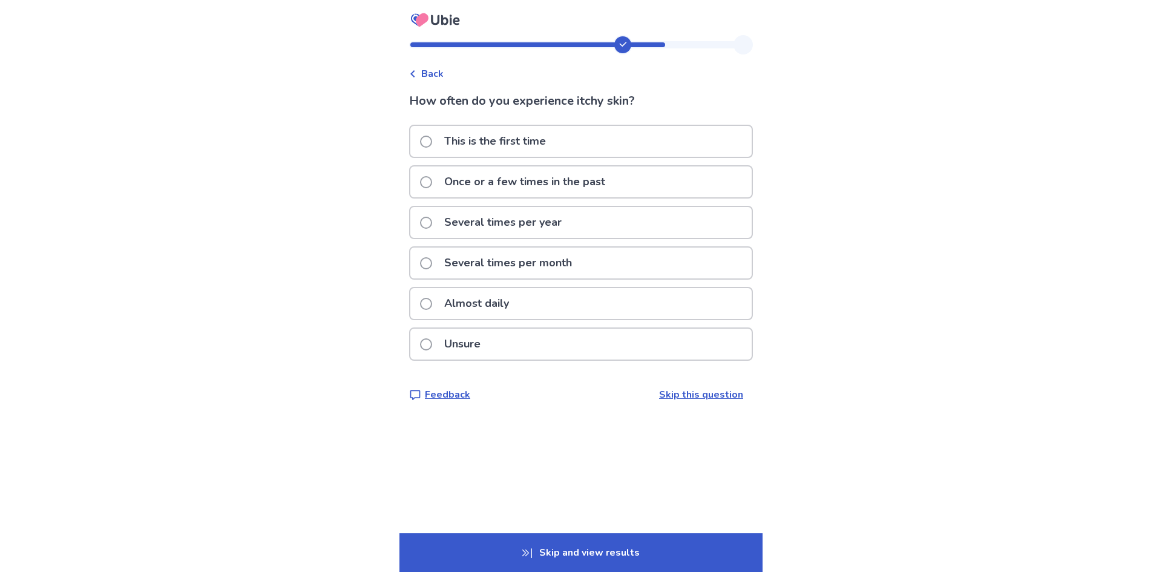
click at [496, 295] on p "Almost daily" at bounding box center [476, 303] width 79 height 31
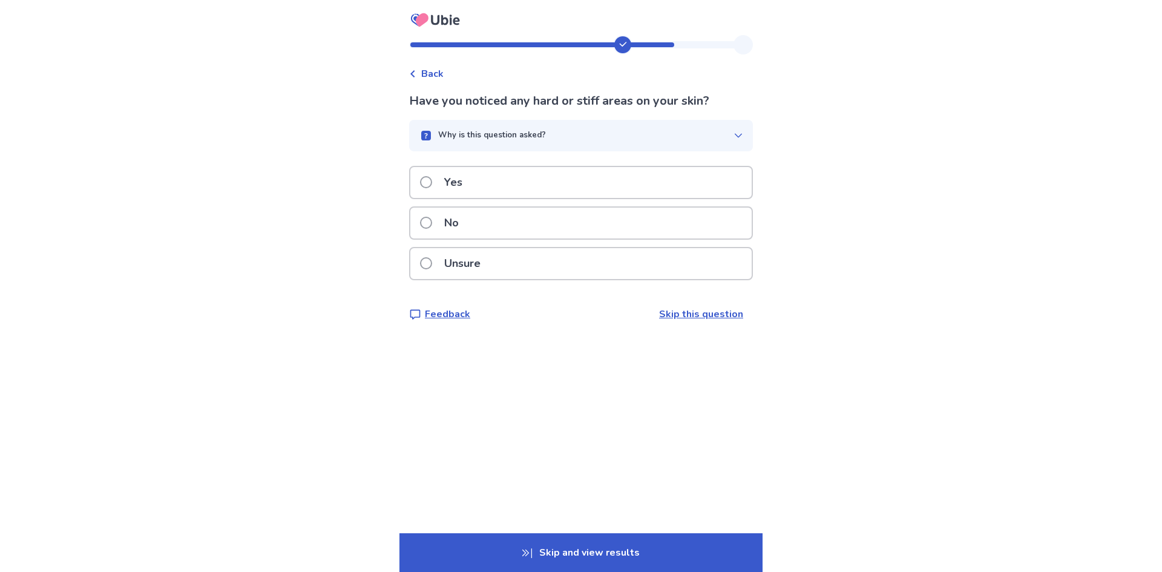
click at [487, 226] on div "No" at bounding box center [580, 223] width 341 height 31
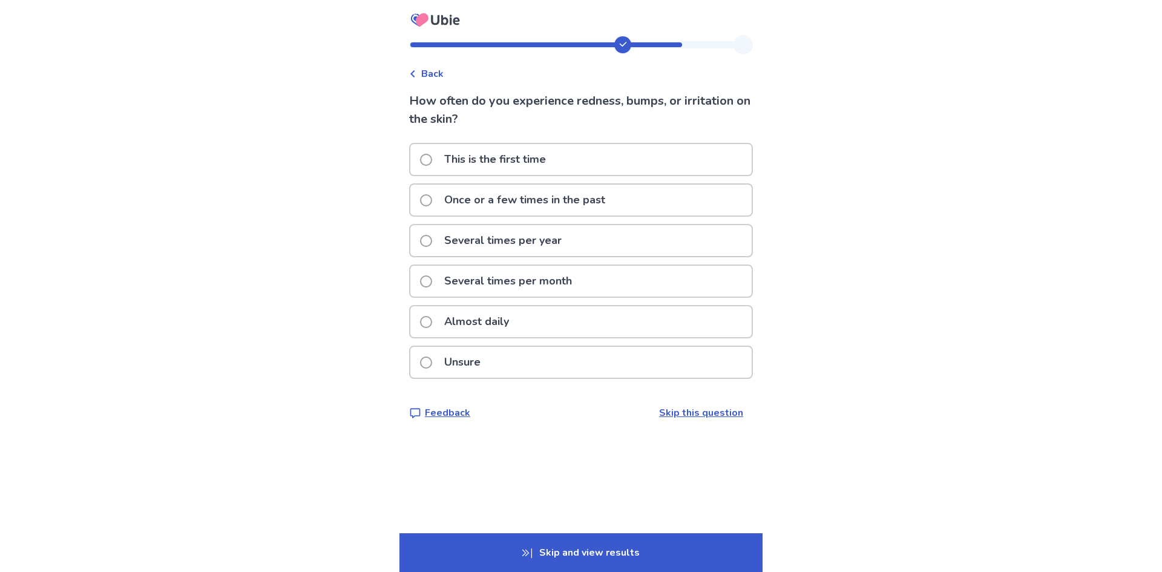
click at [523, 313] on div "Almost daily" at bounding box center [580, 321] width 341 height 31
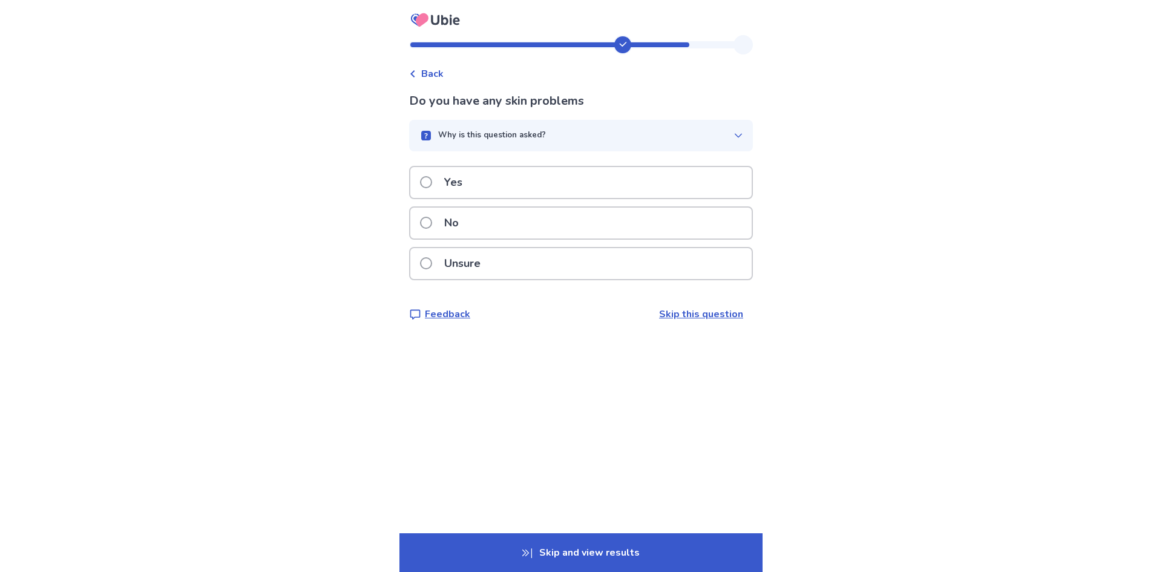
click at [485, 181] on div "Yes" at bounding box center [580, 182] width 341 height 31
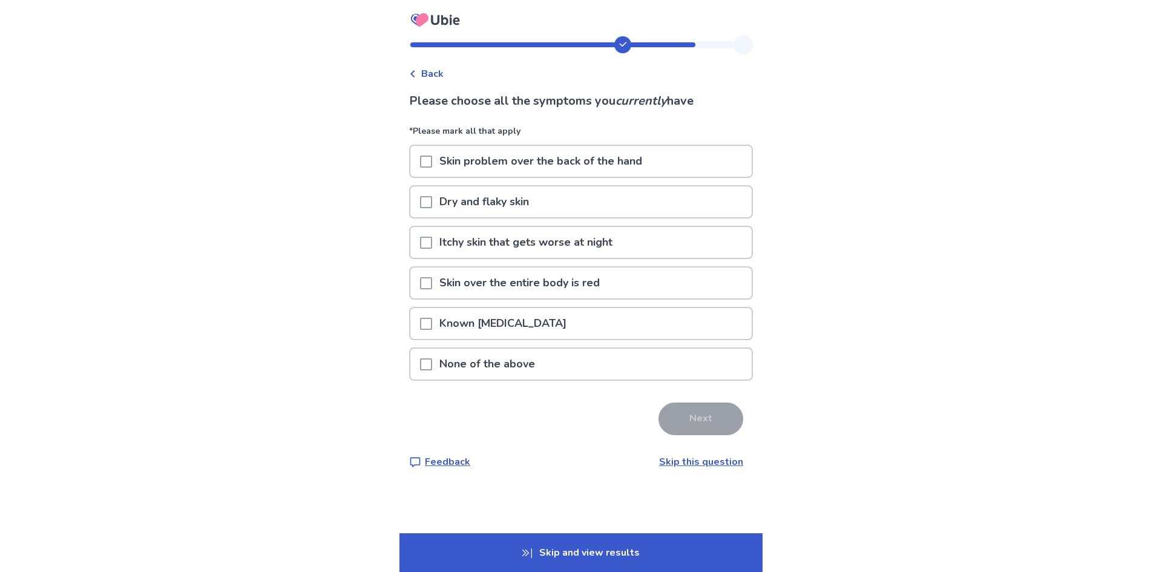
click at [427, 243] on div "Itchy skin that gets worse at night" at bounding box center [580, 242] width 341 height 31
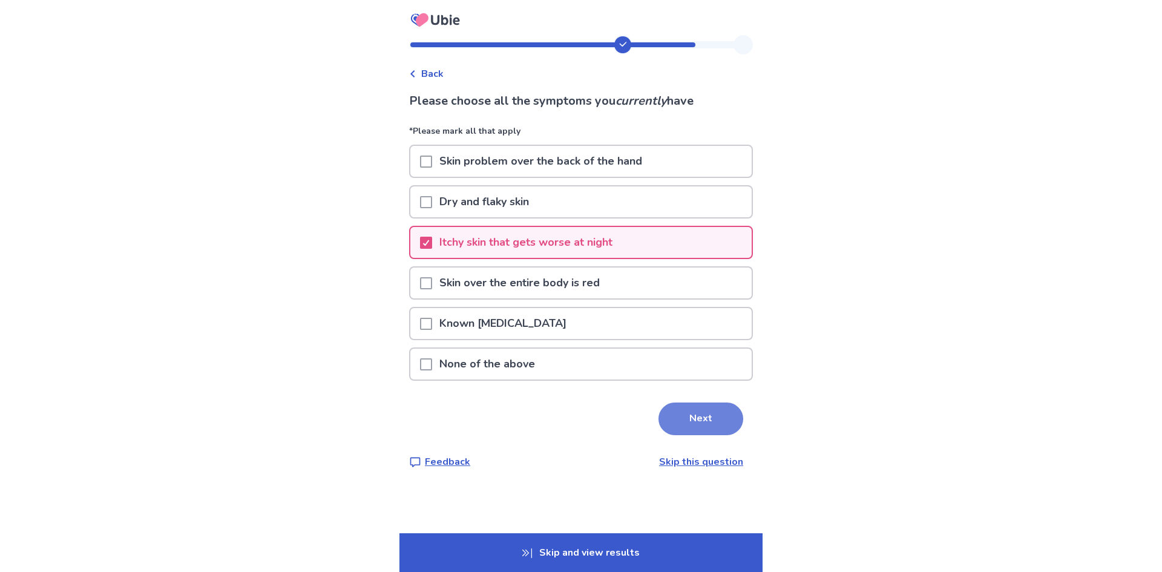
click at [693, 407] on button "Next" at bounding box center [700, 418] width 85 height 33
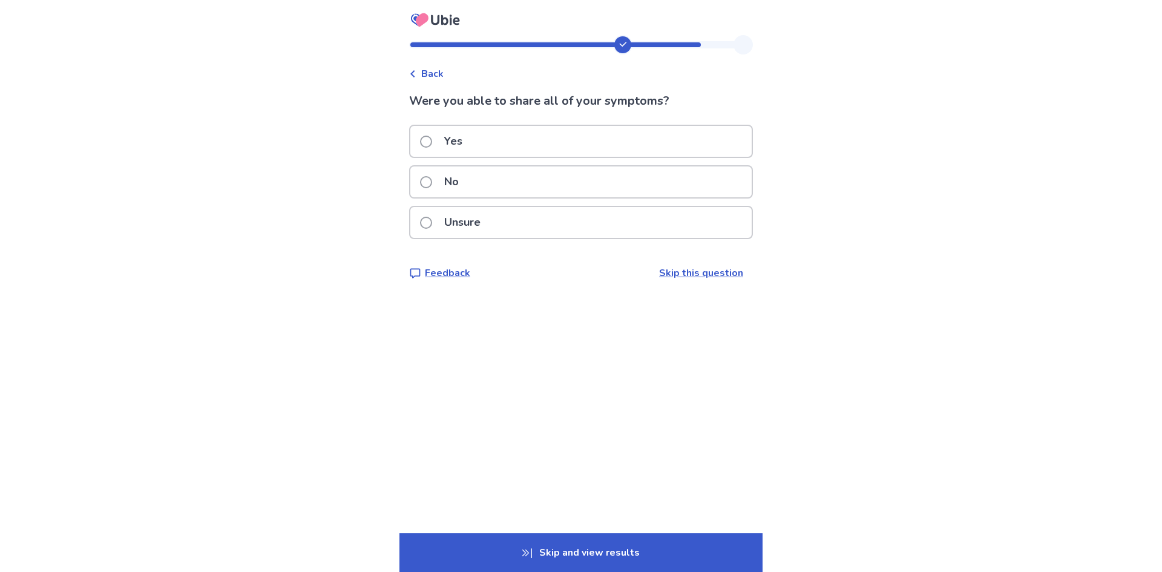
click at [456, 148] on p "Yes" at bounding box center [453, 141] width 33 height 31
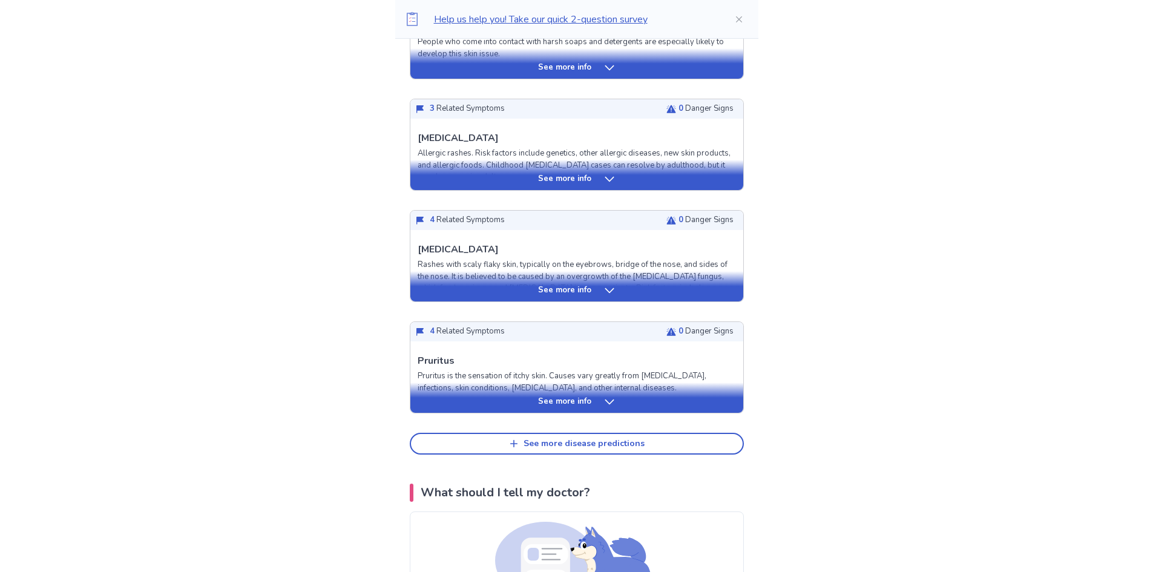
scroll to position [484, 0]
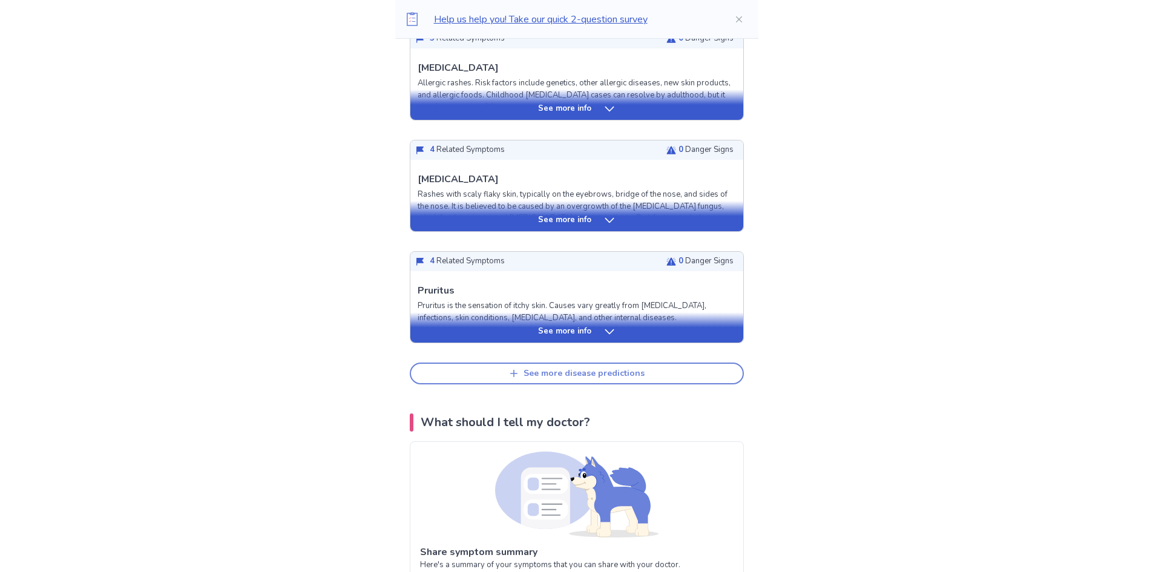
click at [637, 369] on div "See more disease predictions" at bounding box center [583, 374] width 121 height 10
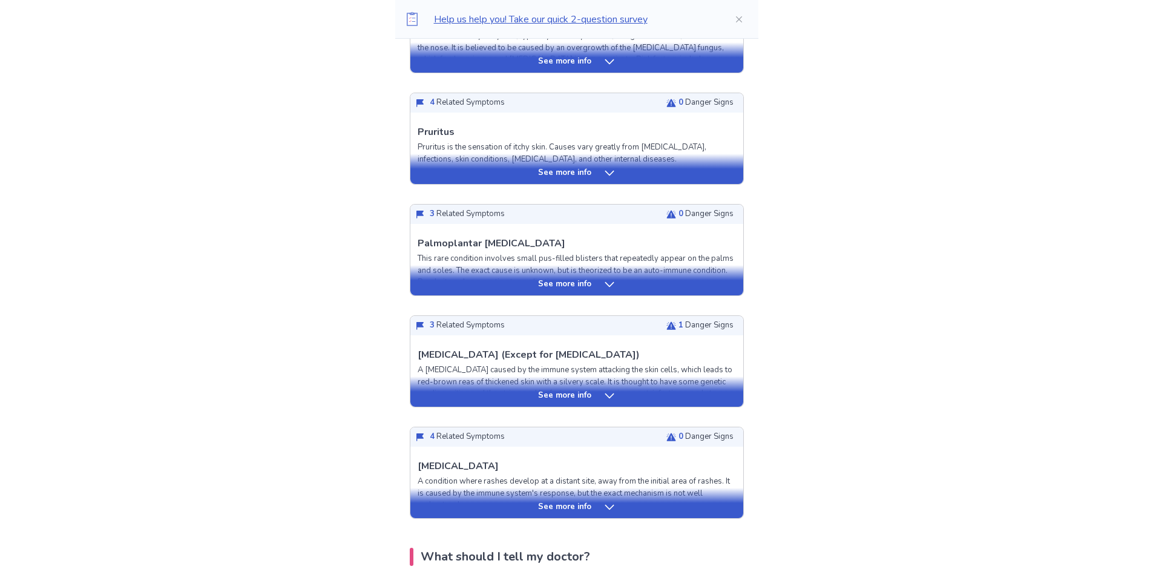
scroll to position [726, 0]
